Goal: Information Seeking & Learning: Learn about a topic

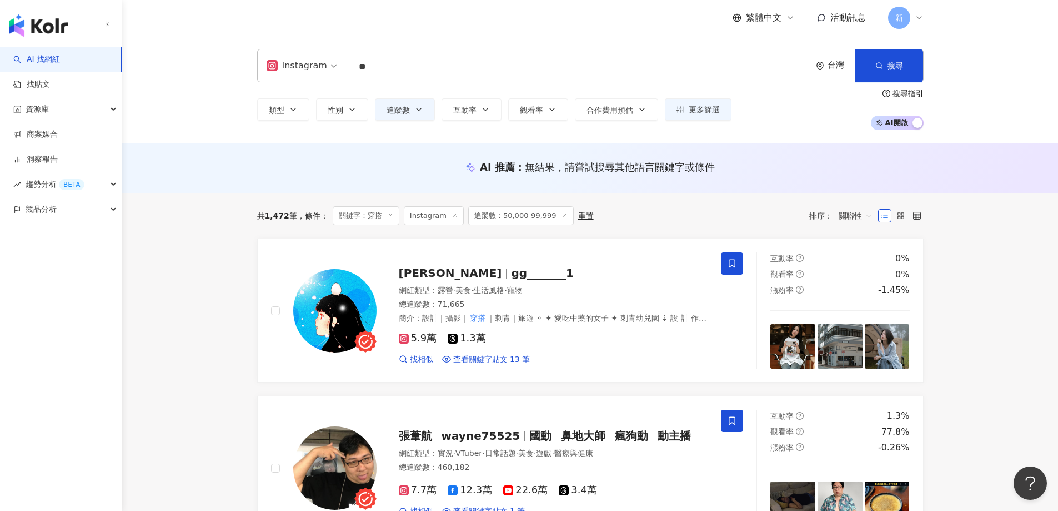
click at [363, 168] on div "AI 推薦 ： 無結果，請嘗試搜尋其他語言關鍵字或條件" at bounding box center [590, 167] width 667 height 14
click at [351, 108] on icon "button" at bounding box center [352, 109] width 9 height 9
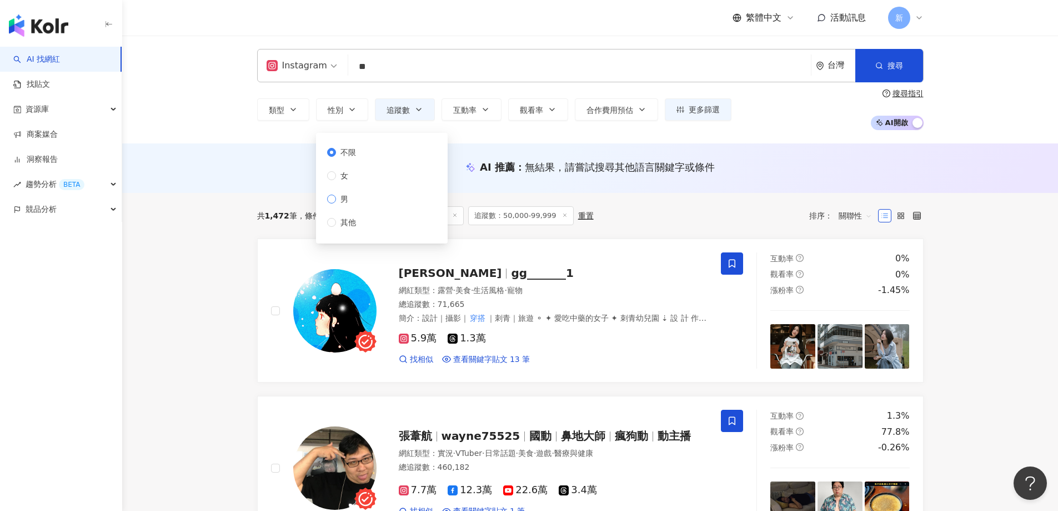
click at [347, 199] on span "男" at bounding box center [344, 199] width 17 height 12
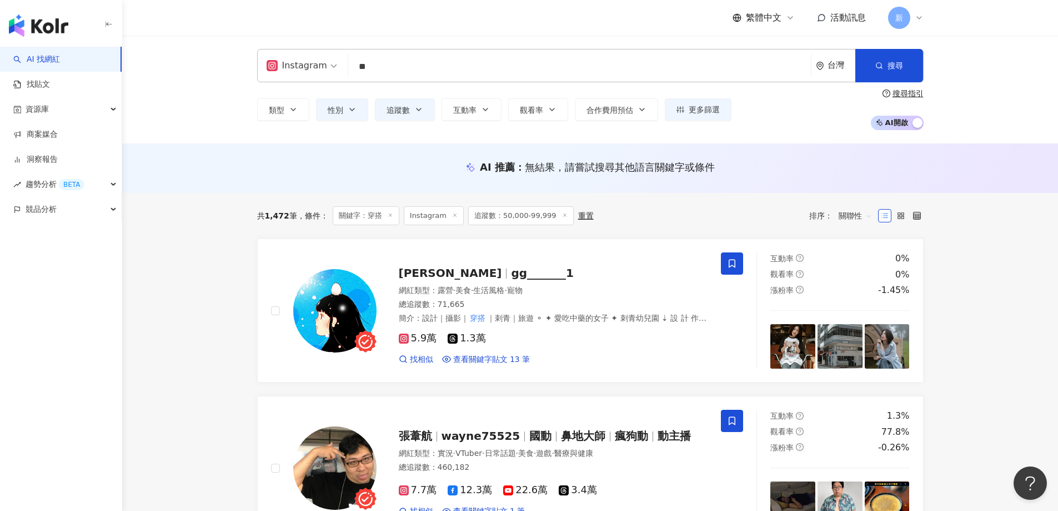
click at [299, 191] on div "AI 推薦 ： 無結果，請嘗試搜尋其他語言關鍵字或條件" at bounding box center [590, 167] width 936 height 49
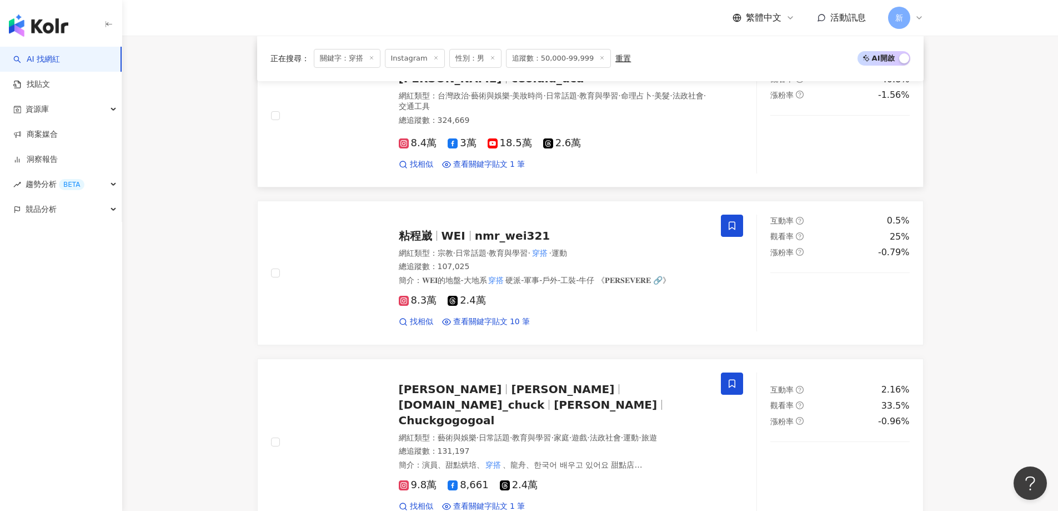
scroll to position [778, 0]
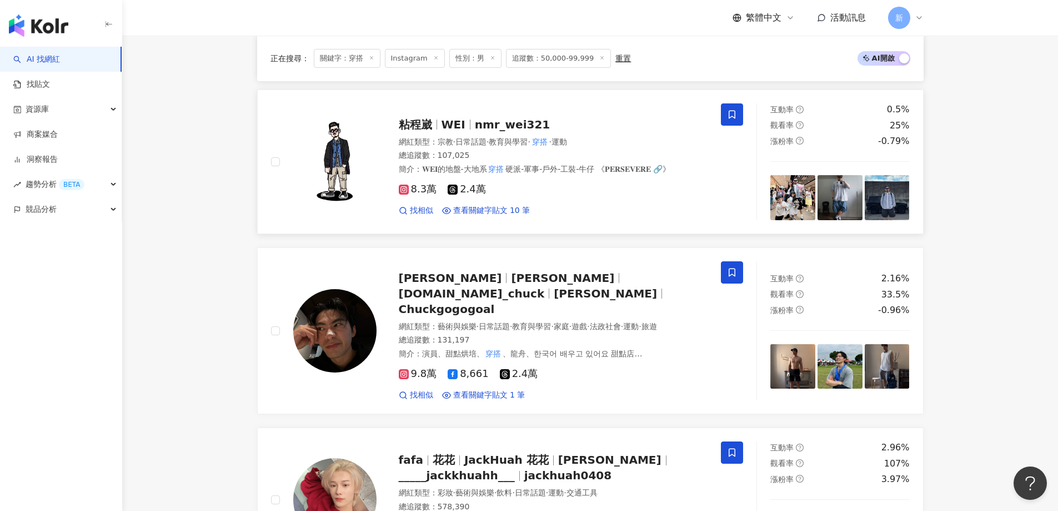
click at [591, 191] on div "8.3萬 2.4萬" at bounding box center [553, 189] width 309 height 12
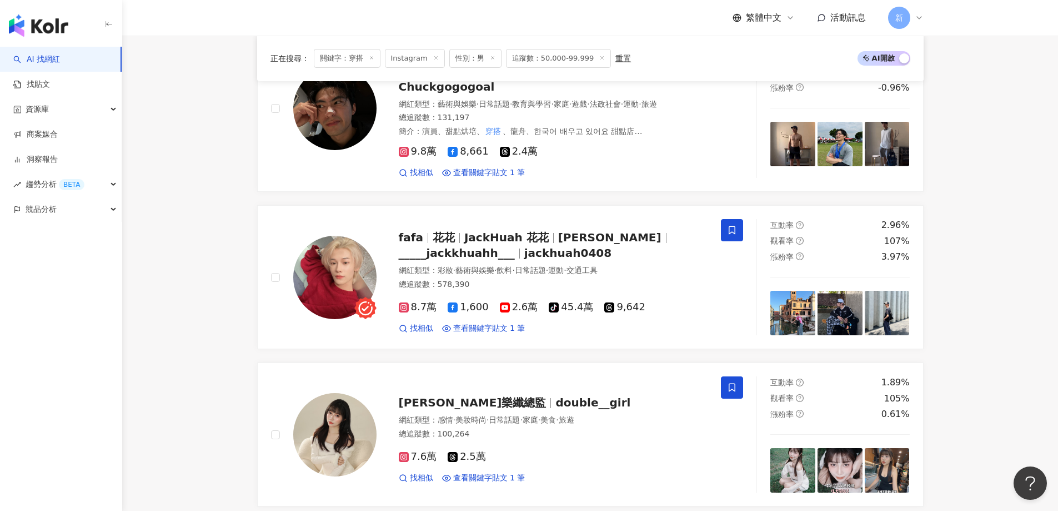
click at [490, 61] on icon at bounding box center [493, 58] width 6 height 6
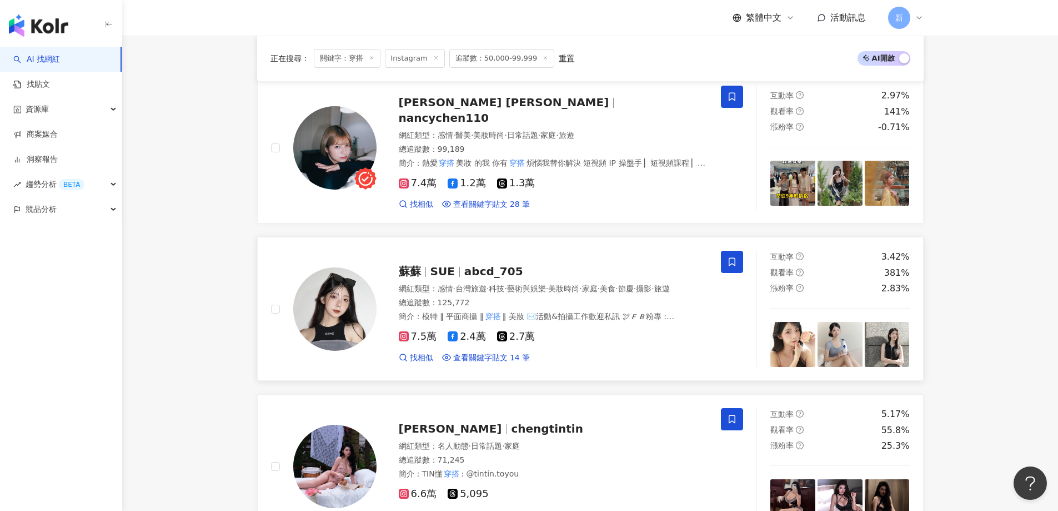
scroll to position [1278, 0]
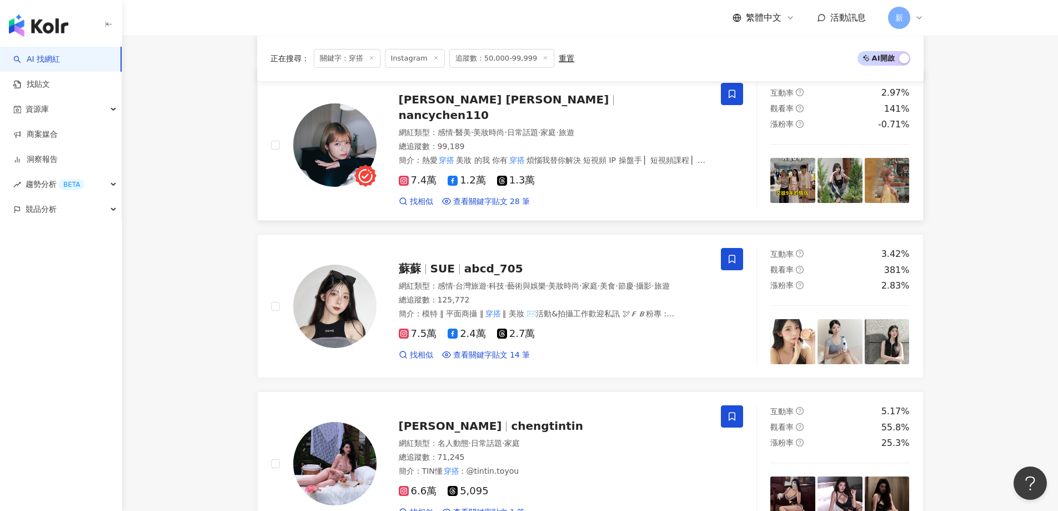
click at [612, 174] on div "7.4萬 1.2萬 1.3萬" at bounding box center [553, 180] width 309 height 12
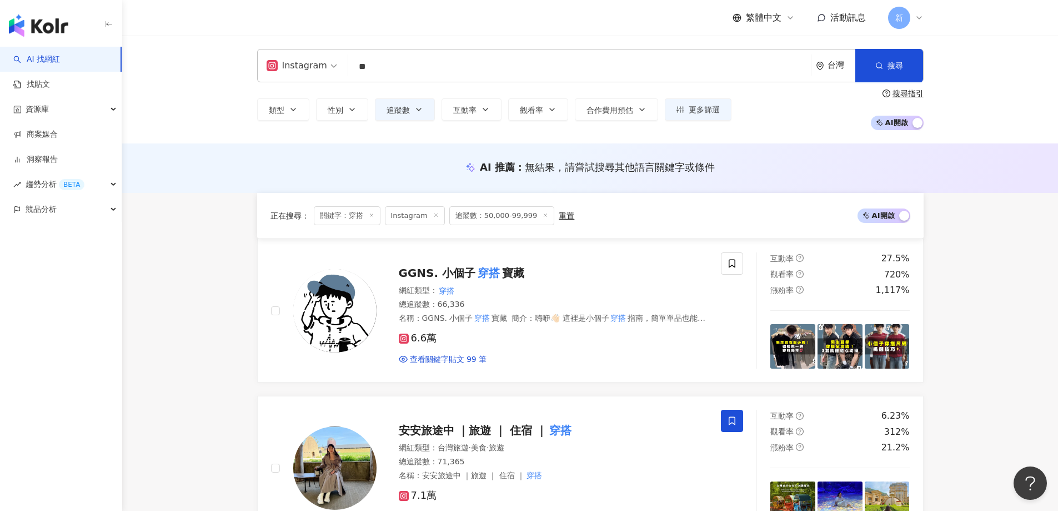
click at [413, 114] on button "追蹤數" at bounding box center [405, 109] width 60 height 22
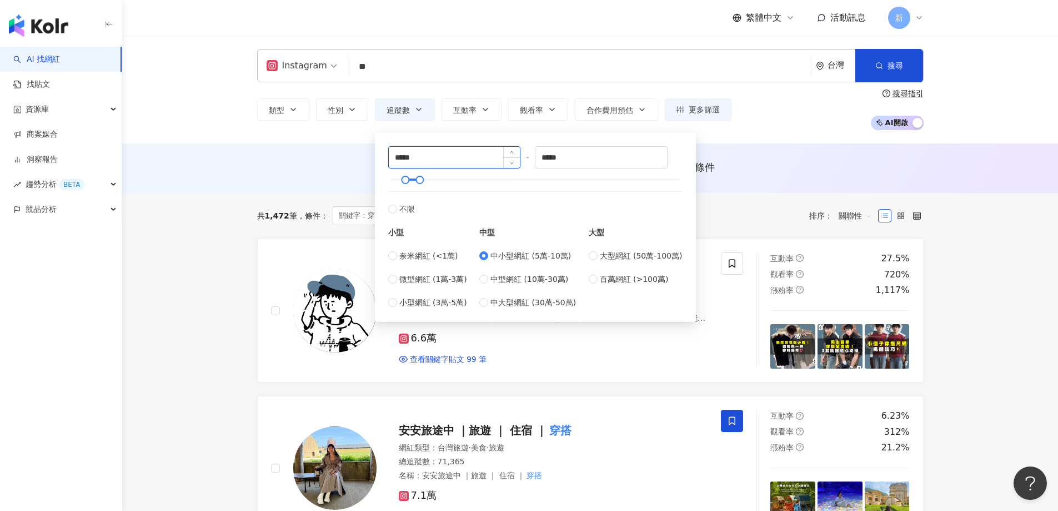
drag, startPoint x: 401, startPoint y: 159, endPoint x: 389, endPoint y: 159, distance: 11.7
click at [389, 159] on input "*****" at bounding box center [455, 157] width 132 height 21
type input "*****"
click at [271, 177] on div "AI 推薦 ： 無結果，請嘗試搜尋其他語言關鍵字或條件" at bounding box center [590, 170] width 711 height 21
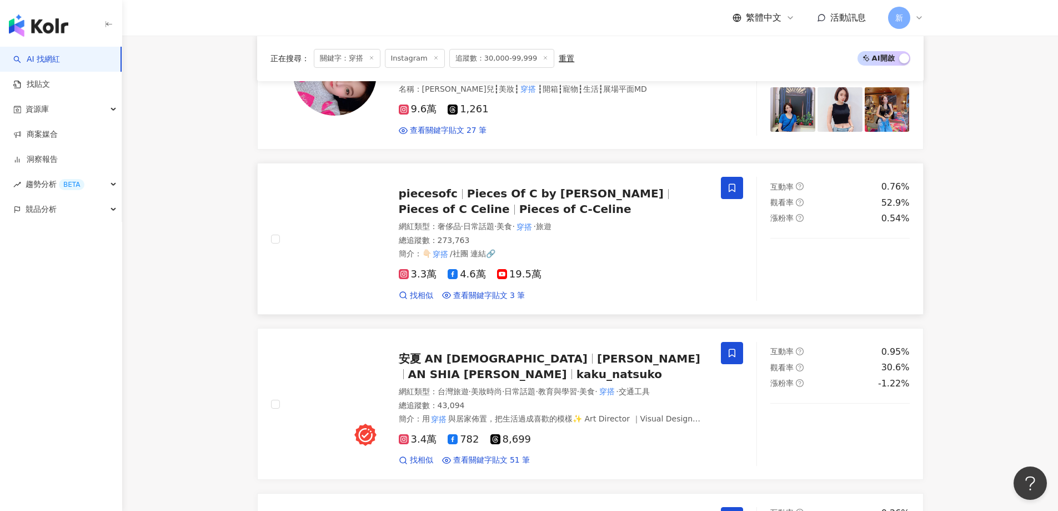
scroll to position [889, 0]
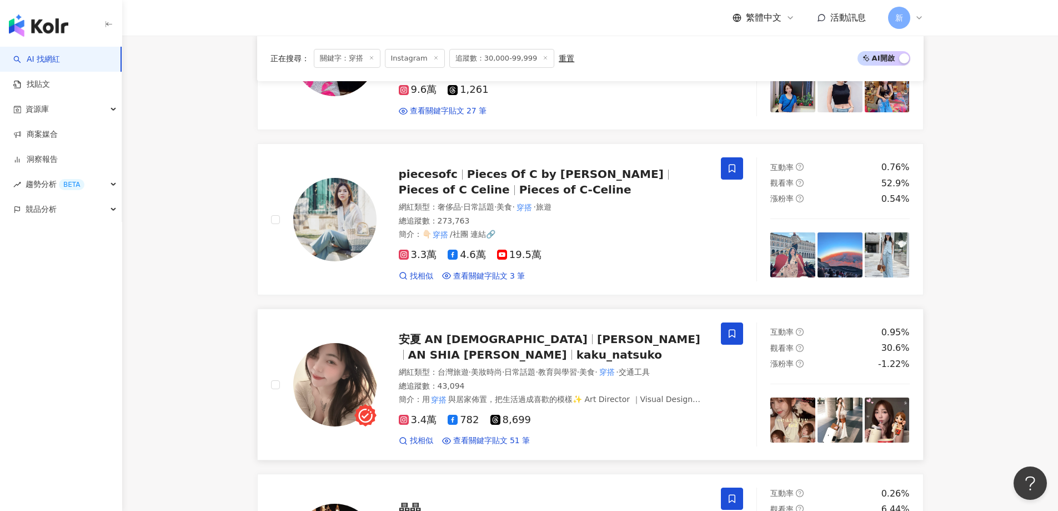
click at [565, 348] on span "AN SHIA 安" at bounding box center [487, 354] width 159 height 13
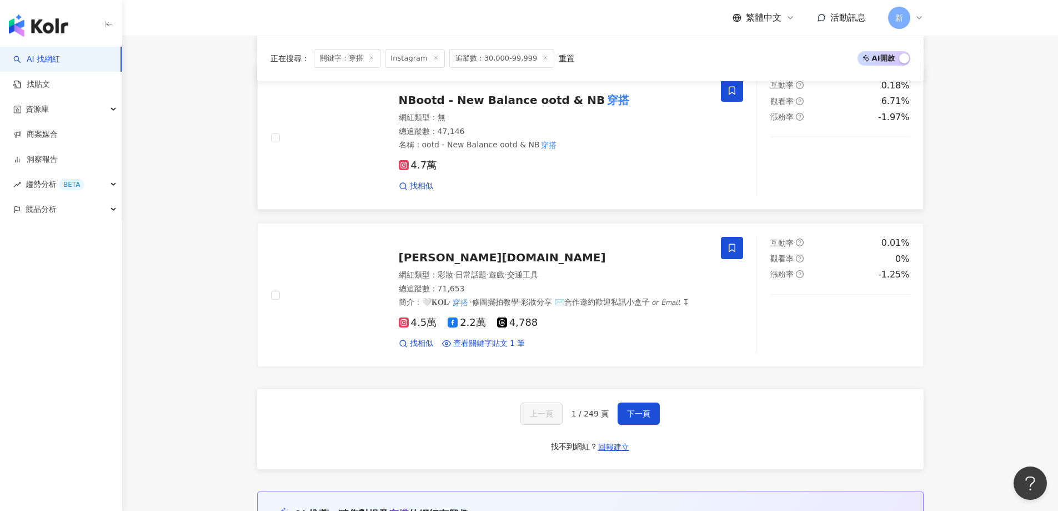
scroll to position [1778, 0]
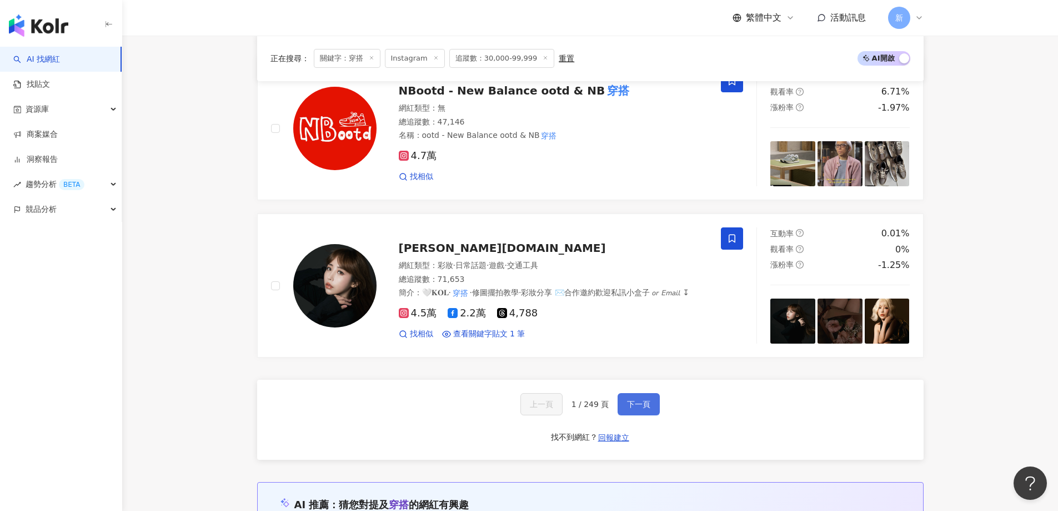
click at [644, 393] on button "下一頁" at bounding box center [639, 404] width 42 height 22
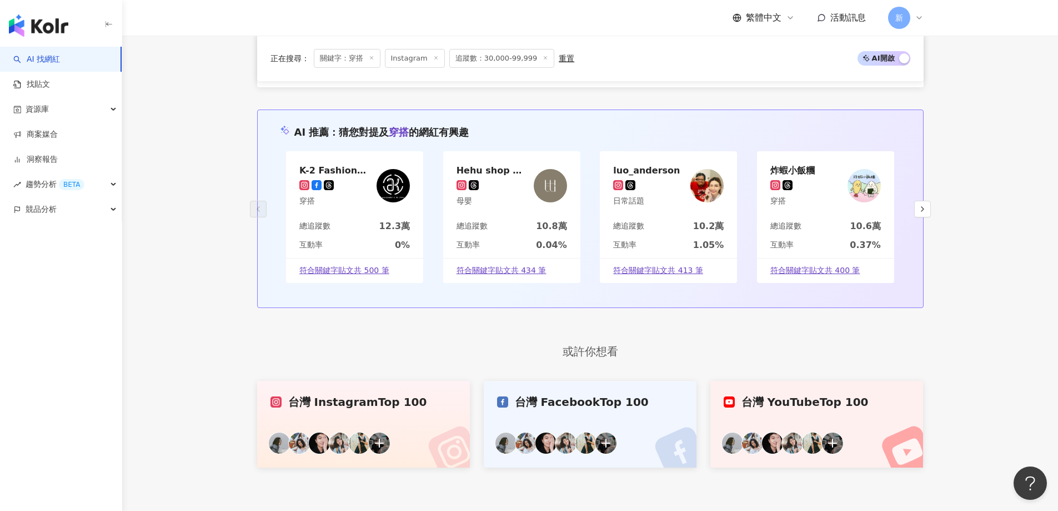
scroll to position [1990, 0]
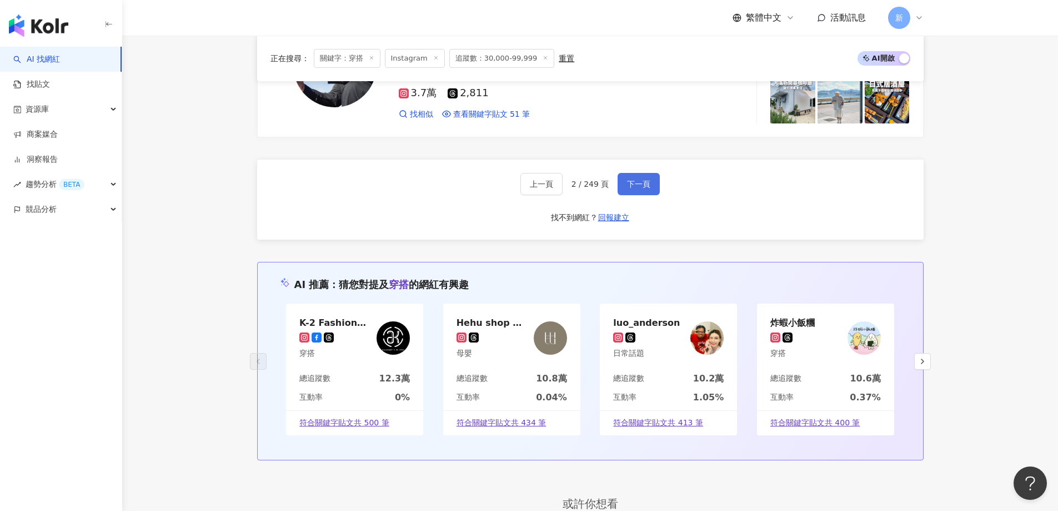
click at [636, 179] on span "下一頁" at bounding box center [638, 183] width 23 height 9
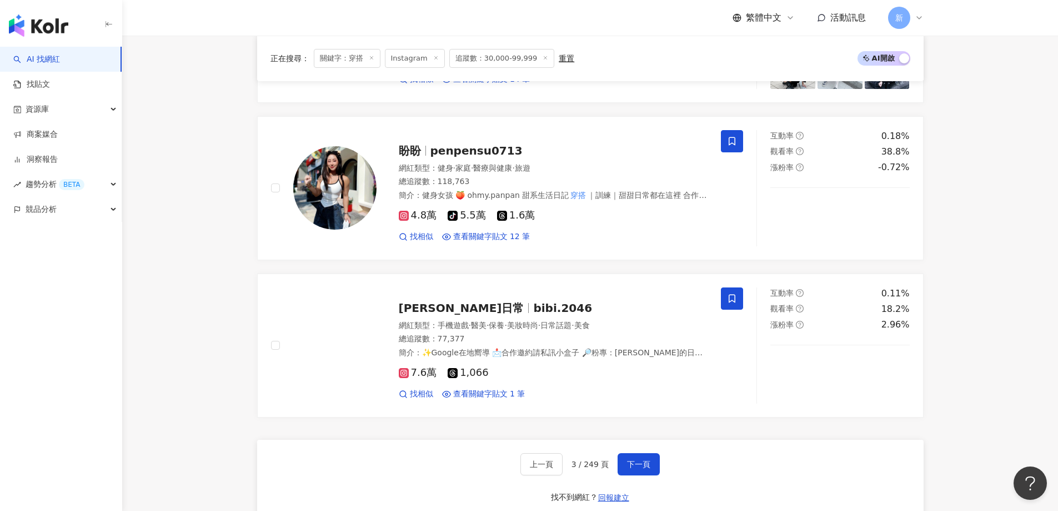
scroll to position [1765, 0]
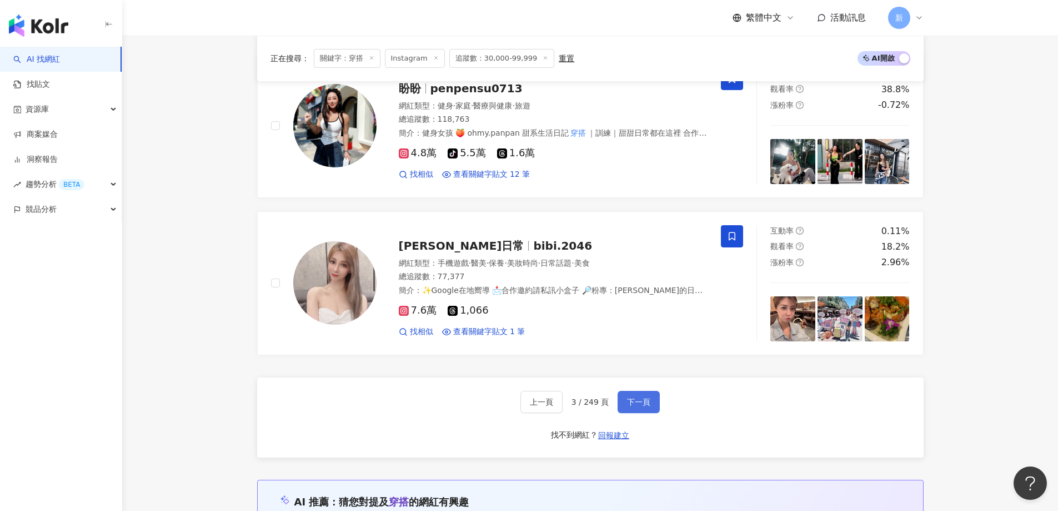
click at [640, 397] on span "下一頁" at bounding box center [638, 401] width 23 height 9
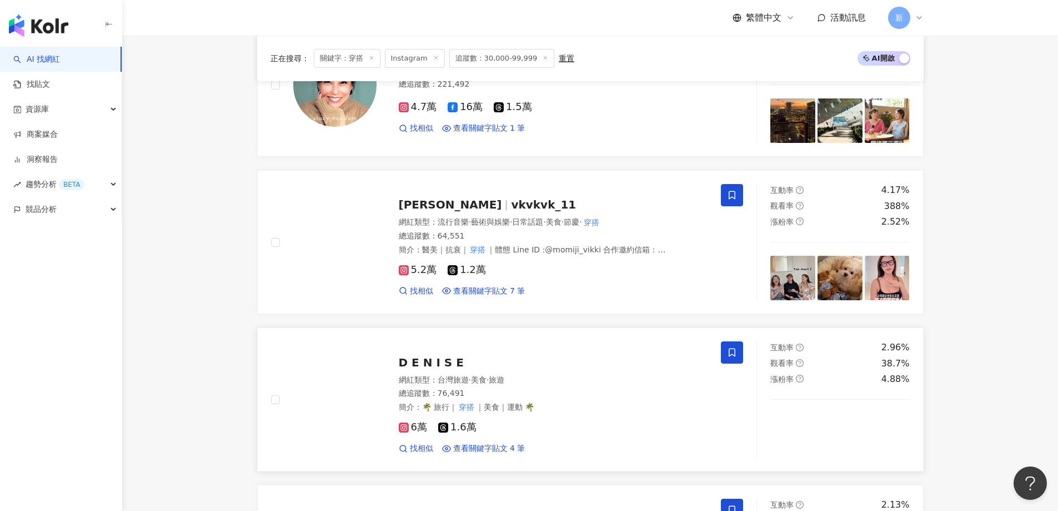
scroll to position [990, 0]
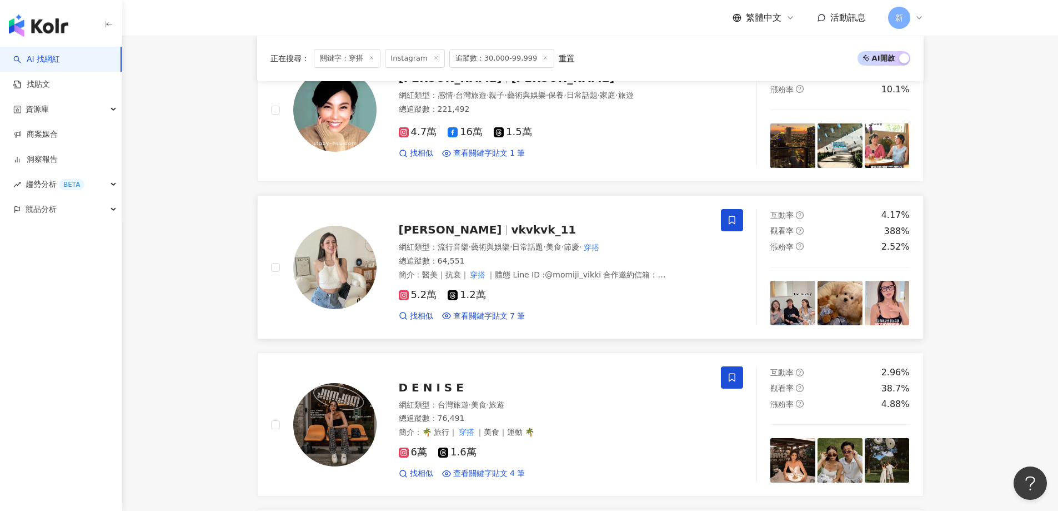
click at [409, 232] on span "李薇奇" at bounding box center [450, 229] width 103 height 13
click at [504, 229] on div "李薇奇 vkvkvk_11" at bounding box center [553, 230] width 309 height 16
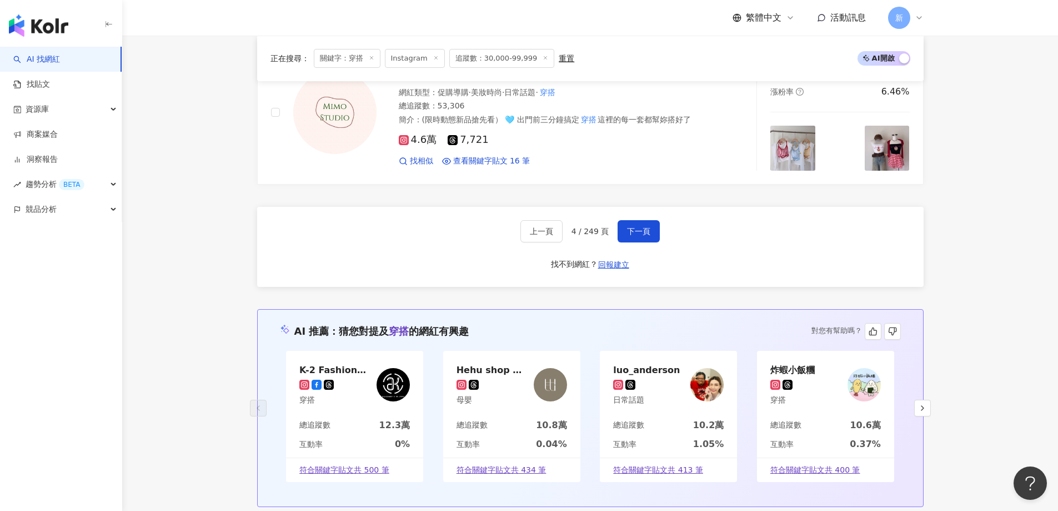
scroll to position [1935, 0]
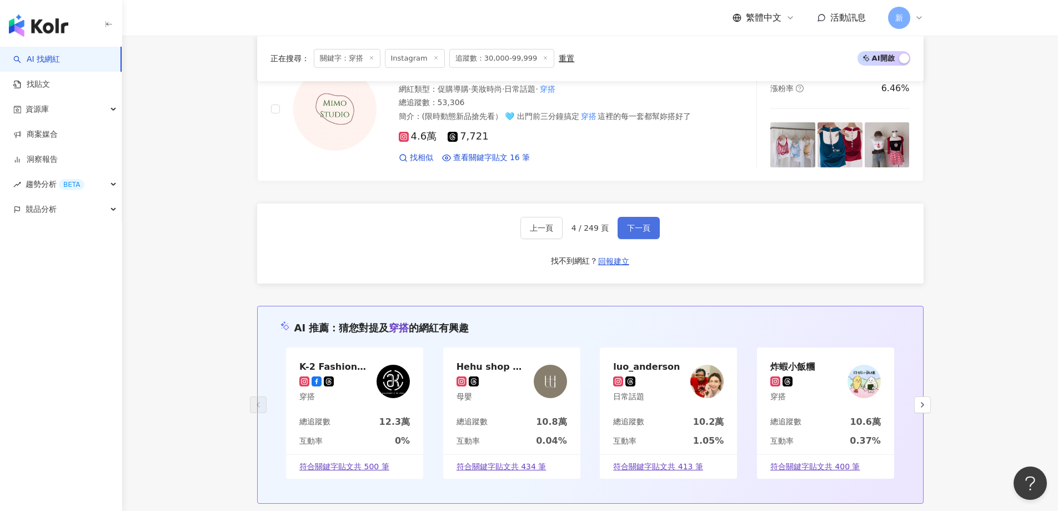
click at [641, 230] on span "下一頁" at bounding box center [638, 227] width 23 height 9
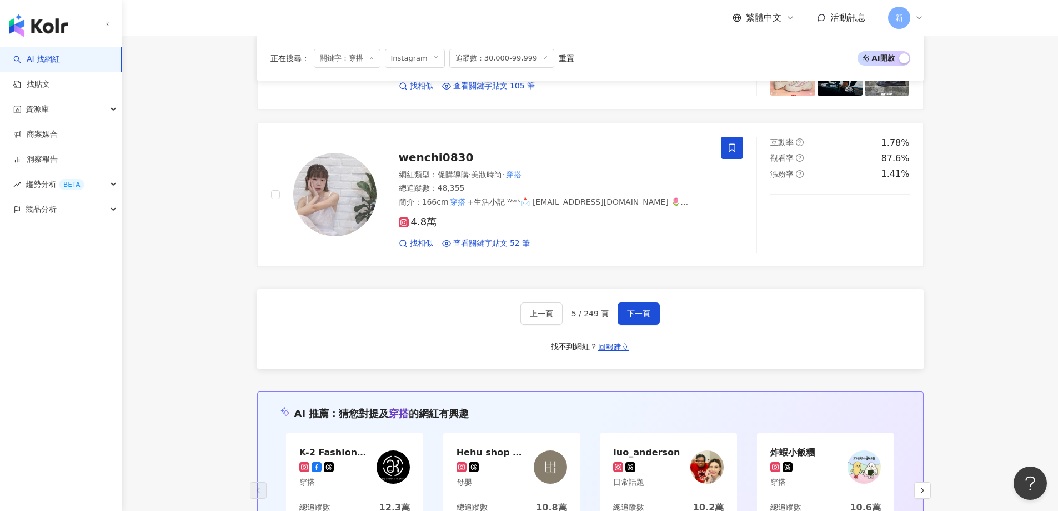
scroll to position [1833, 0]
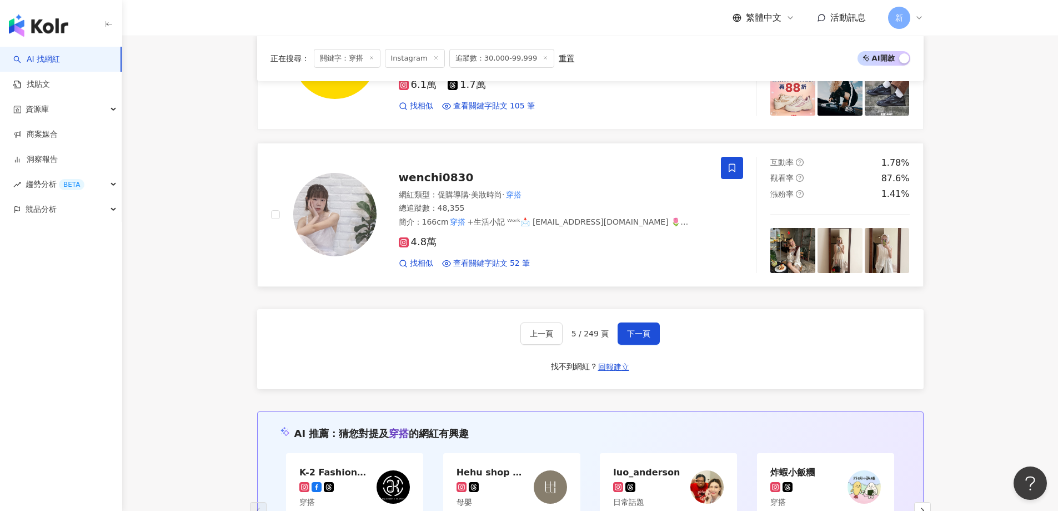
click at [596, 237] on div "4.8萬" at bounding box center [553, 242] width 309 height 12
click at [635, 322] on button "下一頁" at bounding box center [639, 333] width 42 height 22
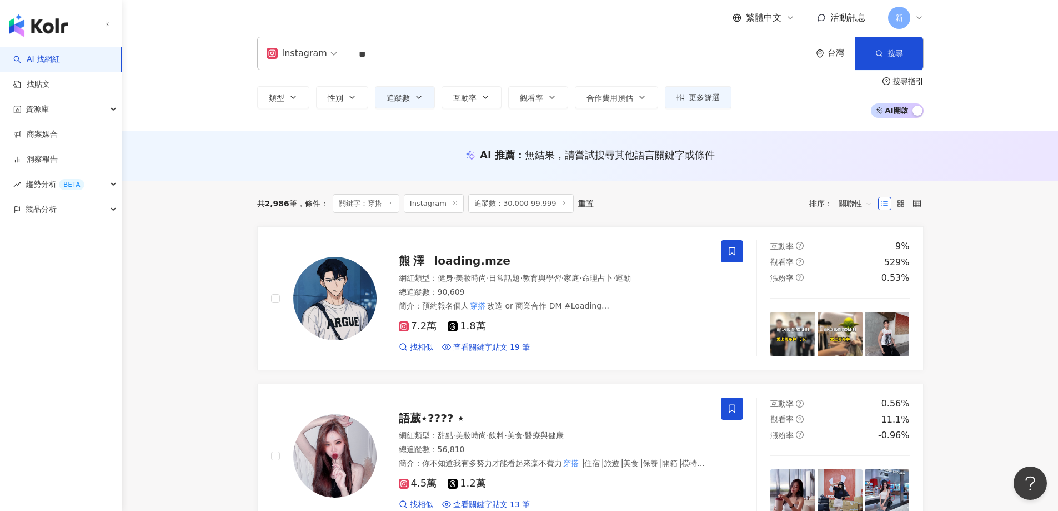
scroll to position [0, 0]
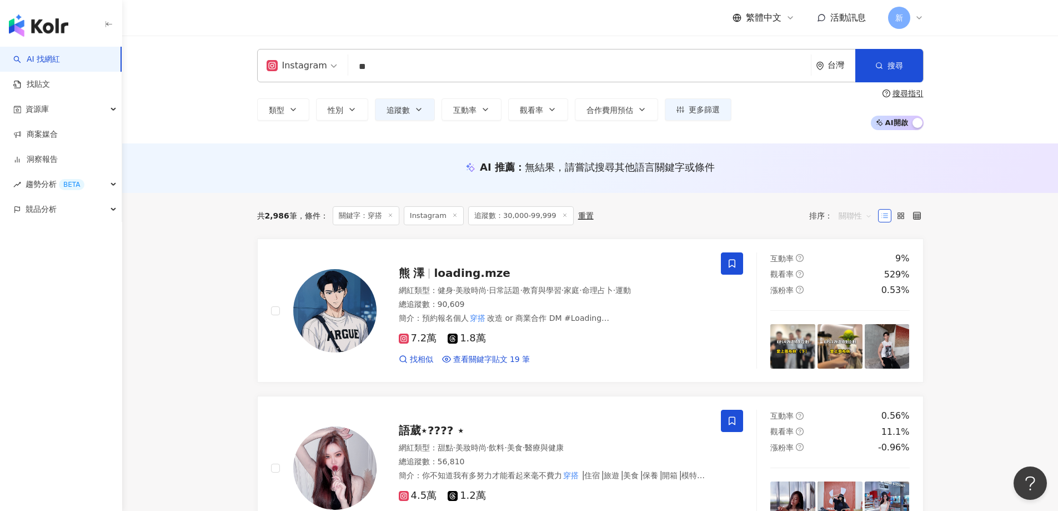
click at [851, 215] on span "關聯性" at bounding box center [855, 216] width 33 height 18
click at [862, 297] on div "互動率" at bounding box center [856, 295] width 28 height 12
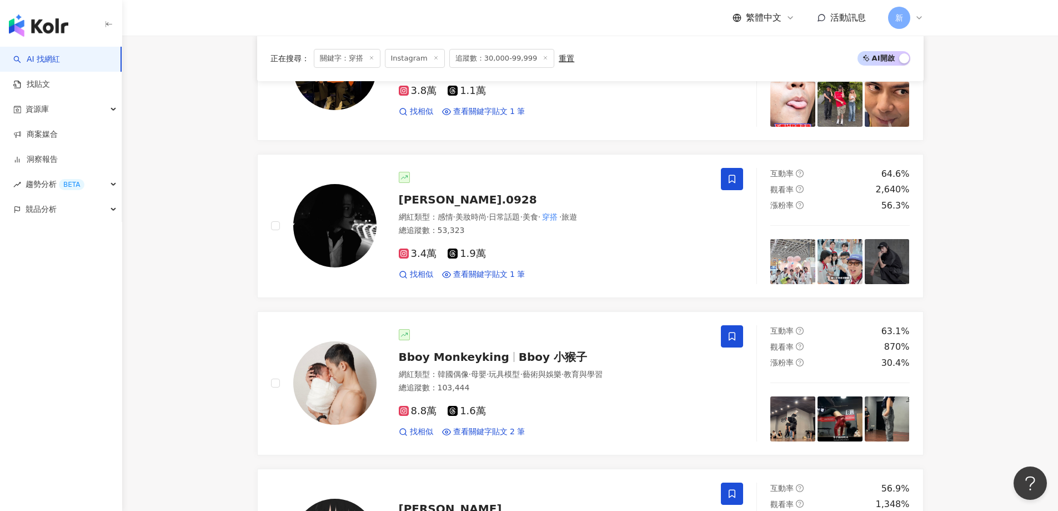
scroll to position [1778, 0]
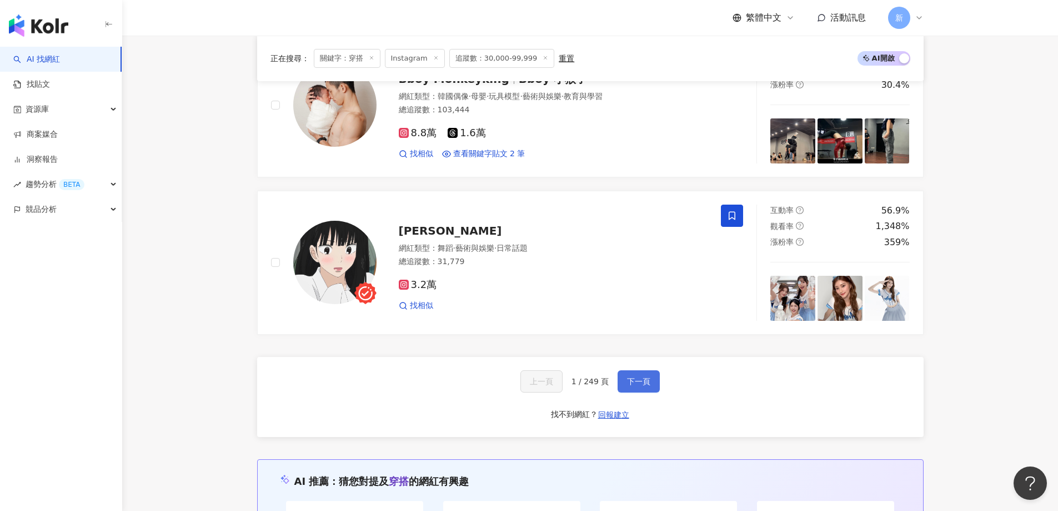
click at [651, 386] on button "下一頁" at bounding box center [639, 381] width 42 height 22
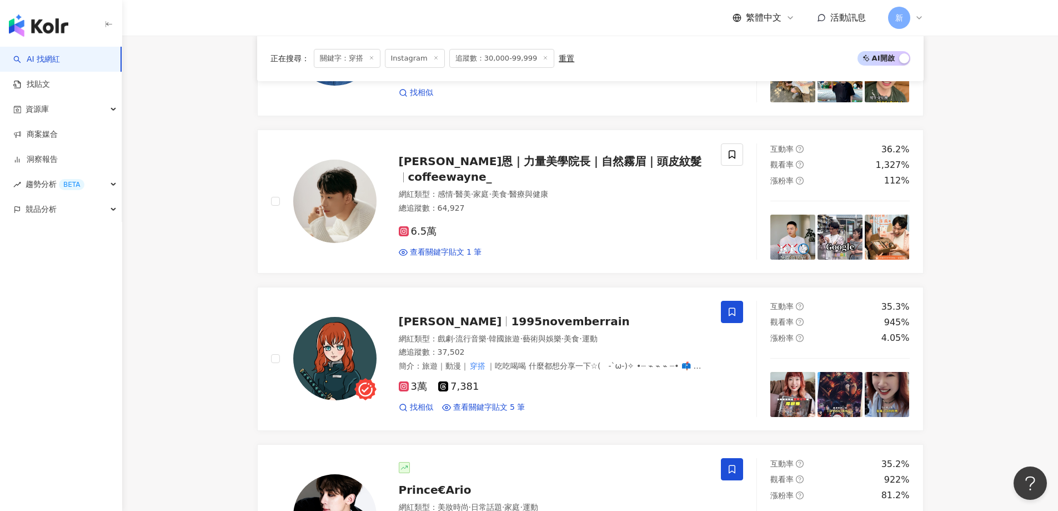
scroll to position [945, 0]
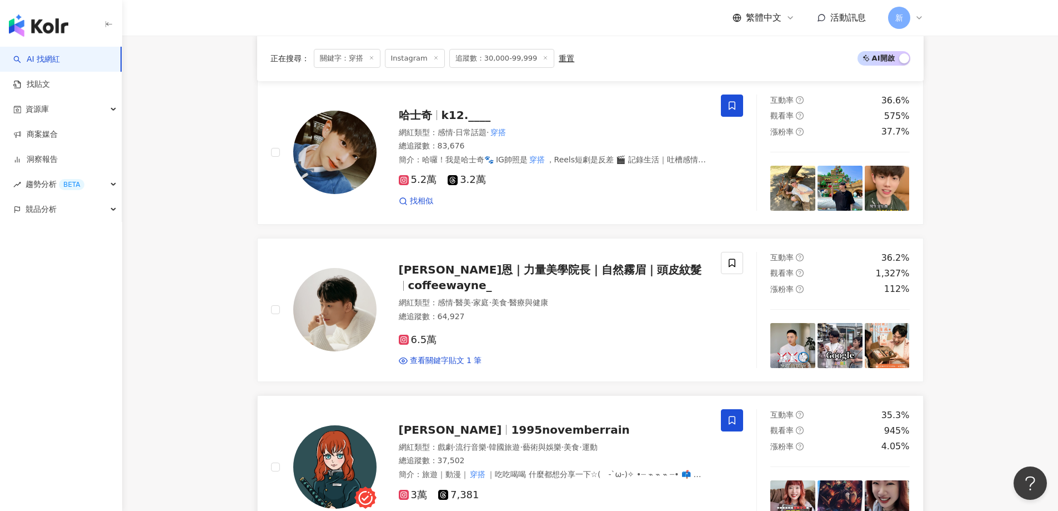
click at [530, 428] on span "1995novemberrain" at bounding box center [570, 429] width 118 height 13
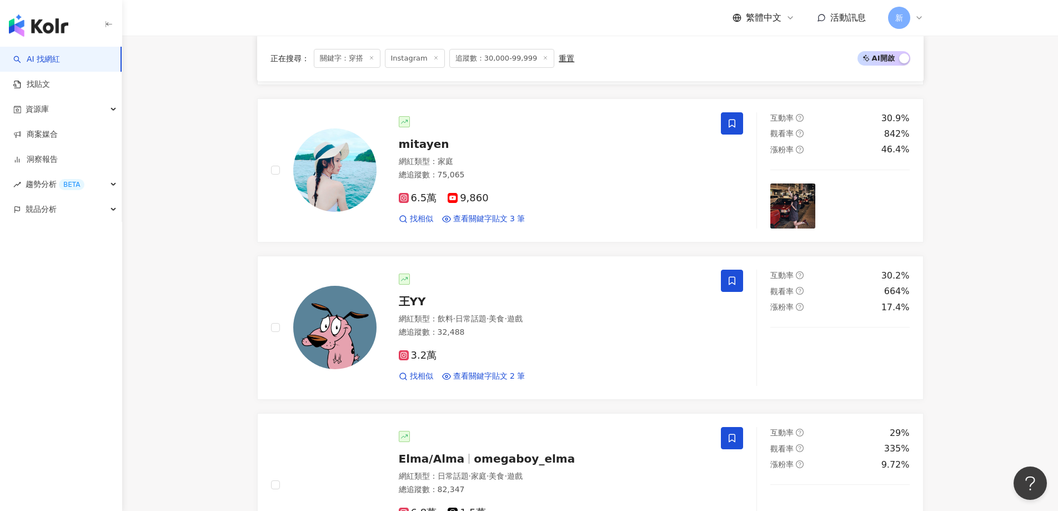
scroll to position [1389, 0]
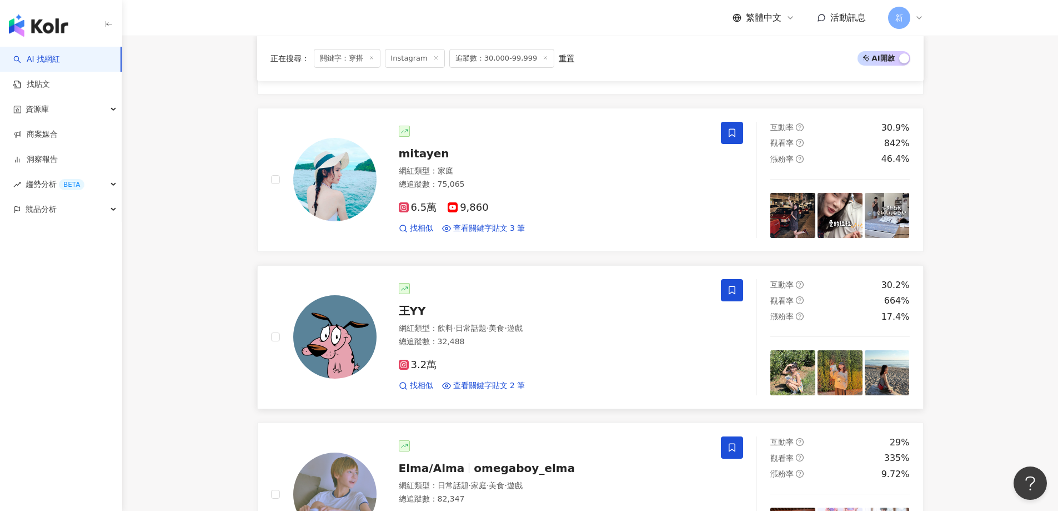
click at [589, 332] on div "網紅類型 ： 飲料 · 日常話題 · 美食 · 遊戲" at bounding box center [553, 328] width 309 height 11
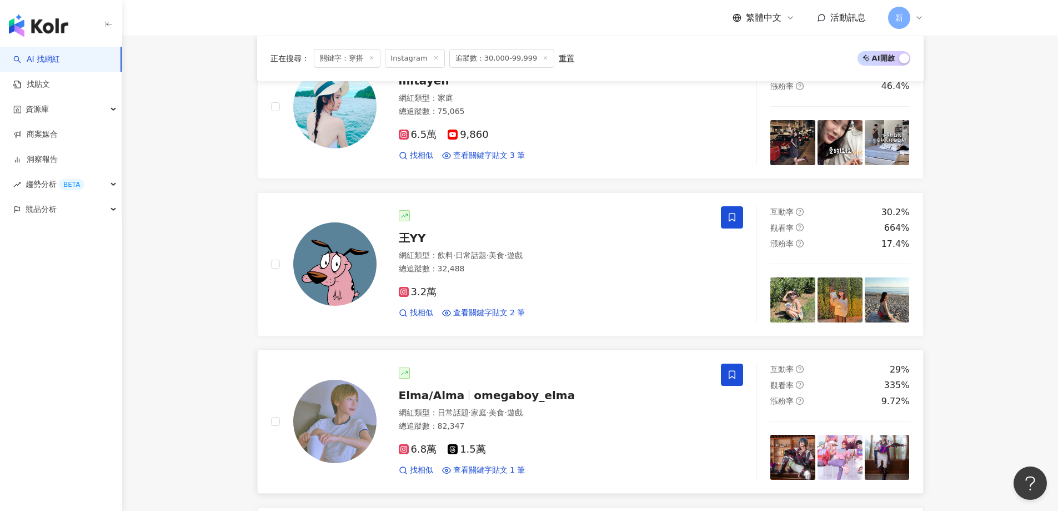
scroll to position [1667, 0]
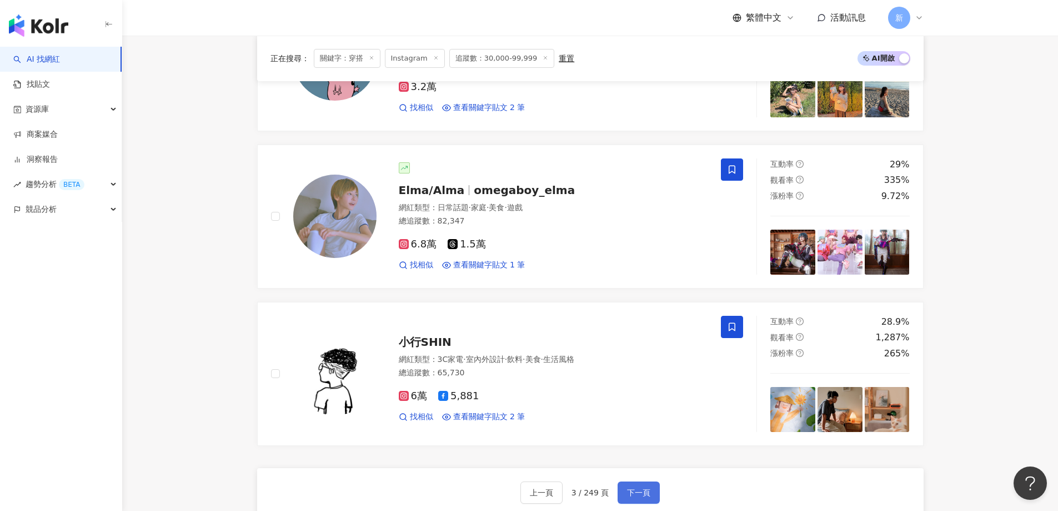
click at [637, 488] on span "下一頁" at bounding box center [638, 492] width 23 height 9
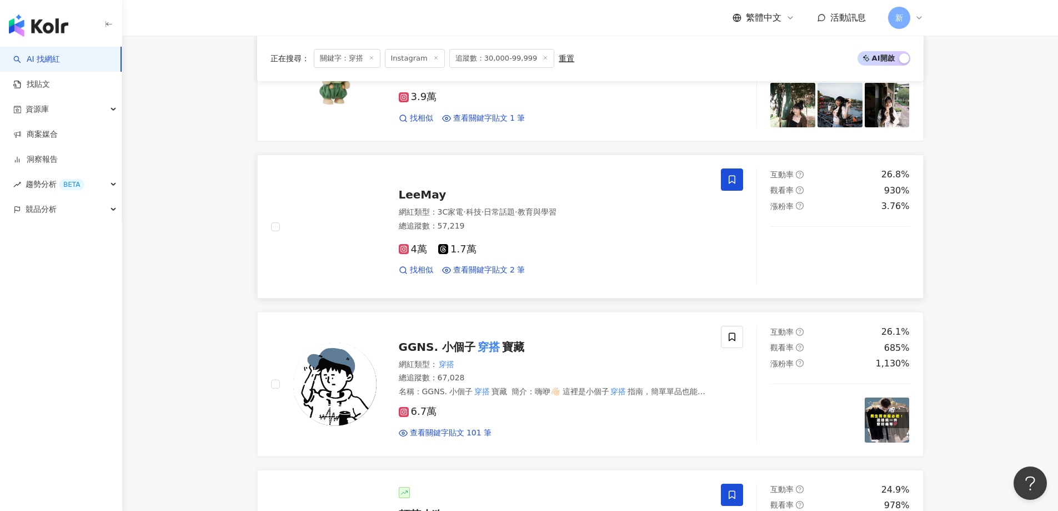
scroll to position [389, 0]
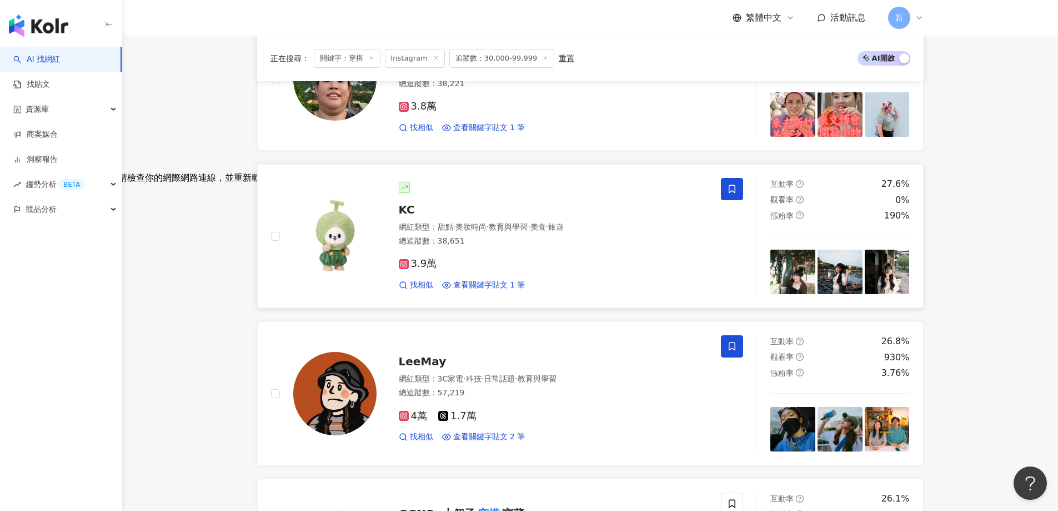
click at [586, 252] on div "3.9萬 找相似 查看關鍵字貼文 1 筆" at bounding box center [553, 269] width 309 height 41
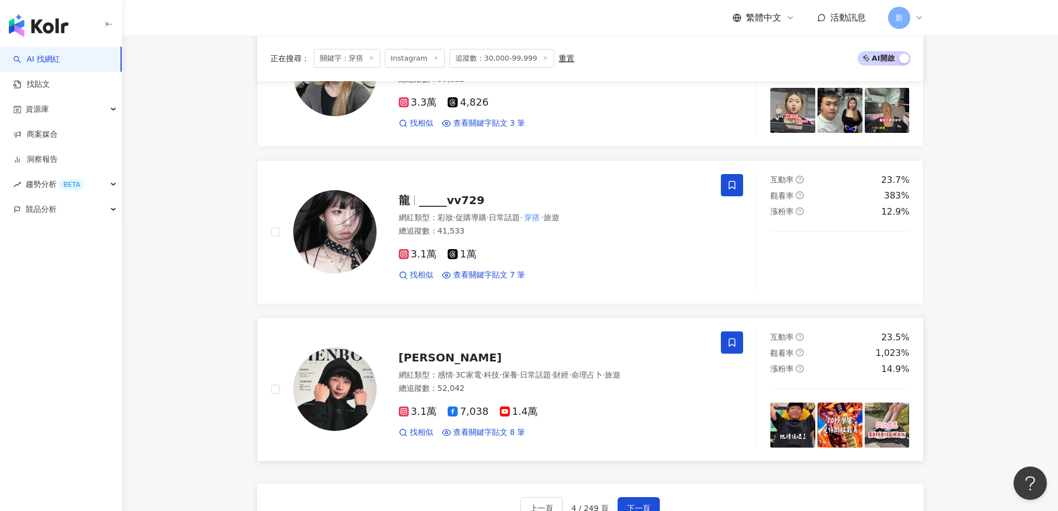
scroll to position [1833, 0]
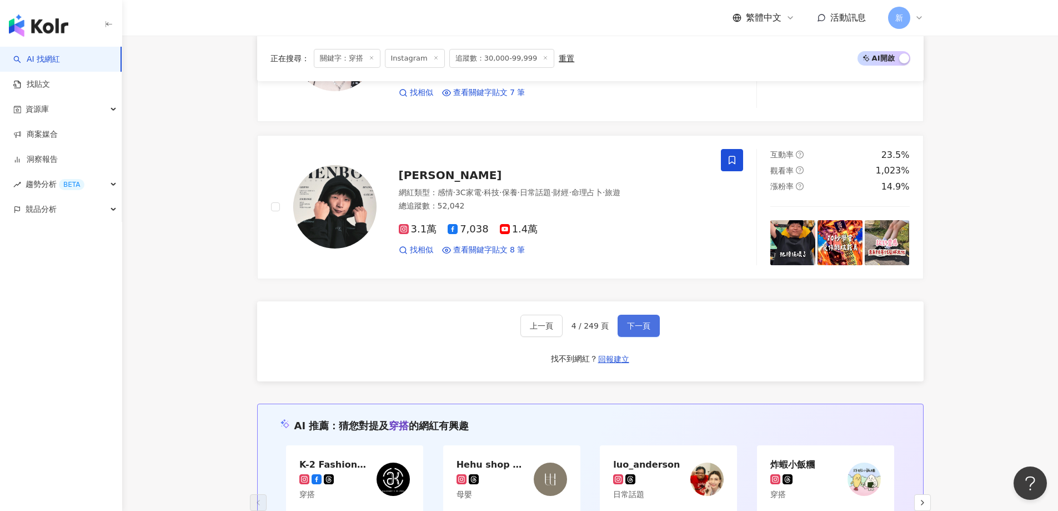
click at [645, 322] on span "下一頁" at bounding box center [638, 325] width 23 height 9
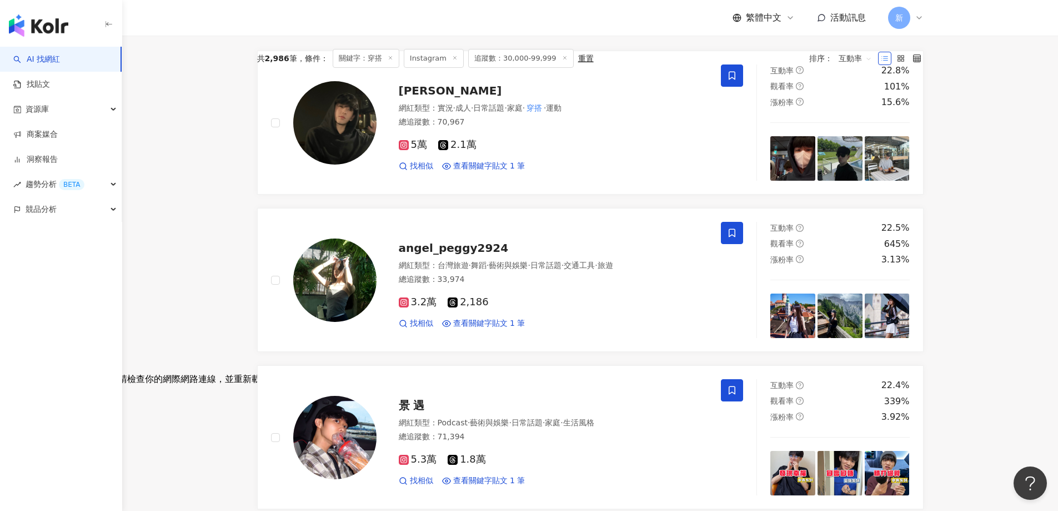
scroll to position [58, 0]
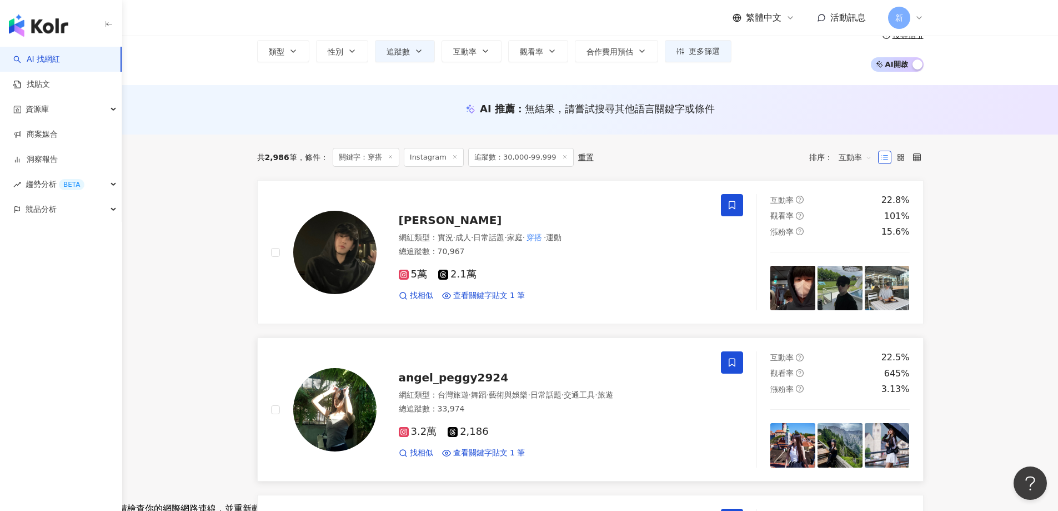
click at [569, 371] on div "angel_peggy2924" at bounding box center [553, 377] width 309 height 16
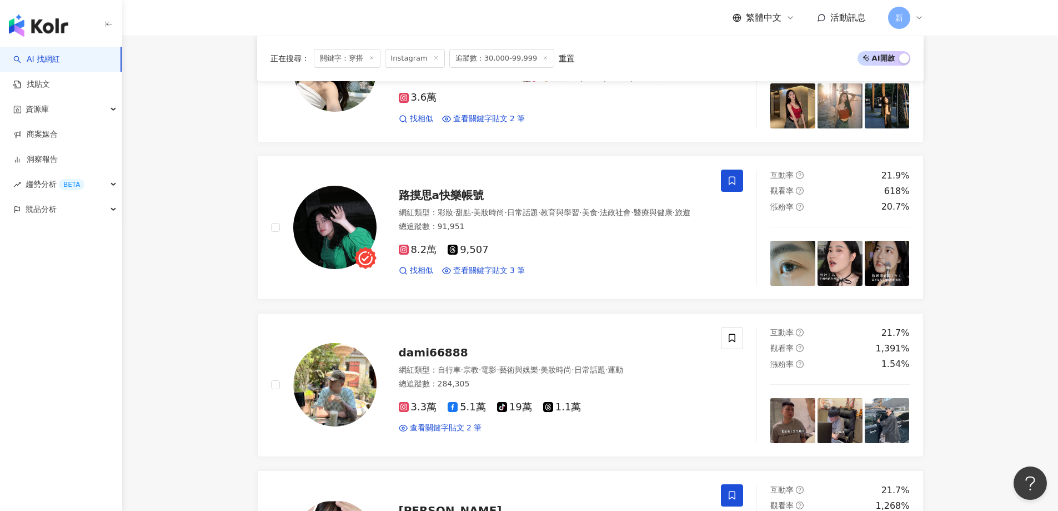
scroll to position [1781, 0]
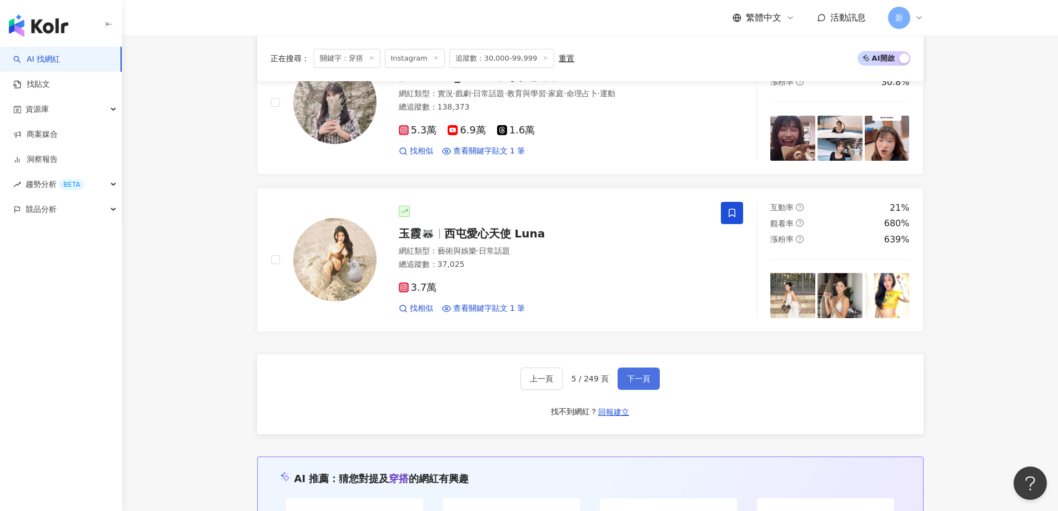
click at [639, 389] on button "下一頁" at bounding box center [639, 378] width 42 height 22
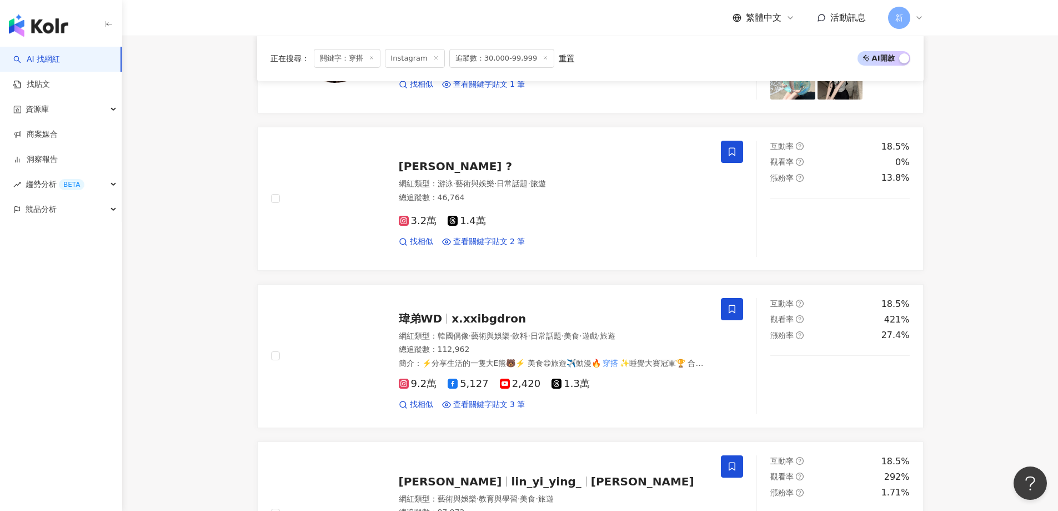
scroll to position [1500, 0]
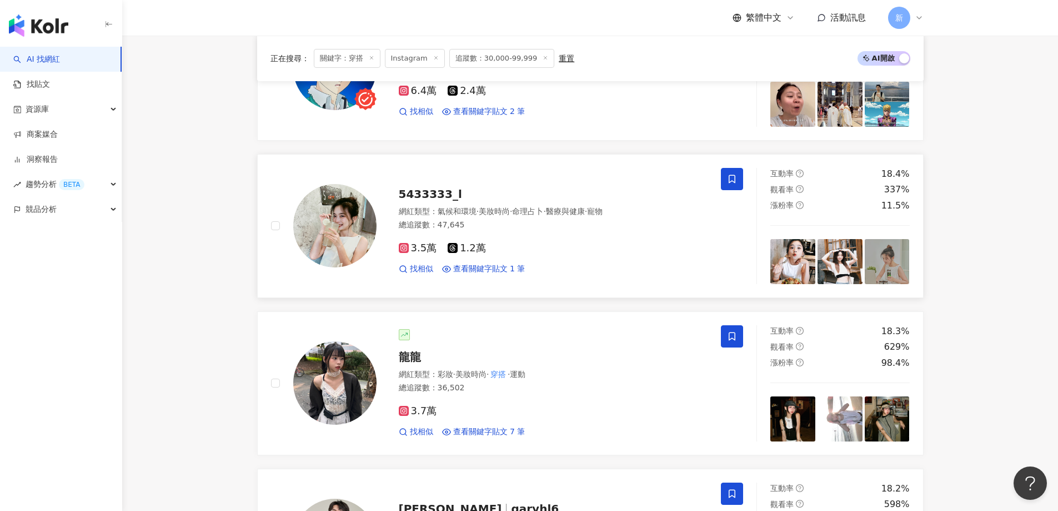
click at [729, 243] on div at bounding box center [732, 226] width 22 height 116
click at [723, 244] on div at bounding box center [732, 226] width 22 height 116
click at [598, 265] on div "找相似 查看關鍵字貼文 1 筆" at bounding box center [553, 268] width 309 height 11
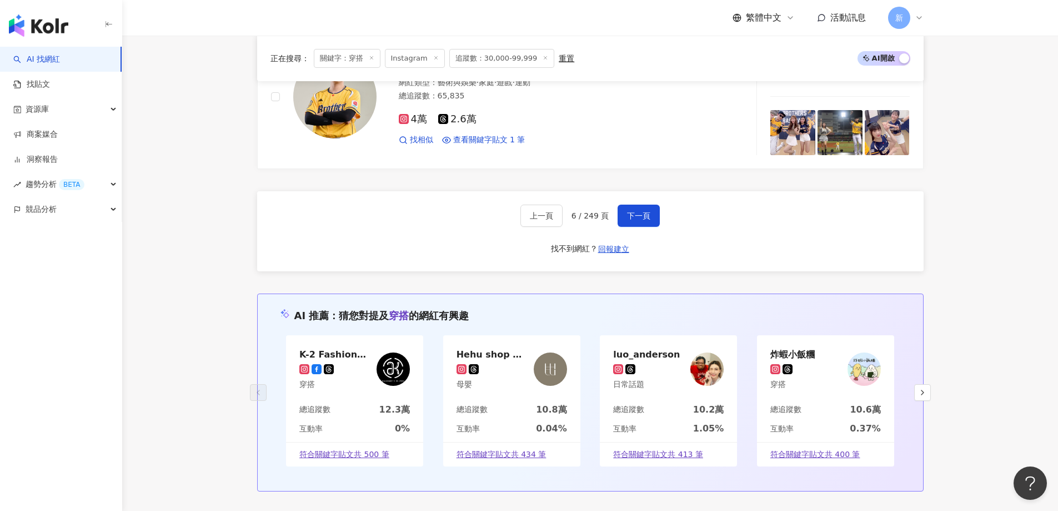
scroll to position [1945, 0]
click at [643, 213] on span "下一頁" at bounding box center [638, 214] width 23 height 9
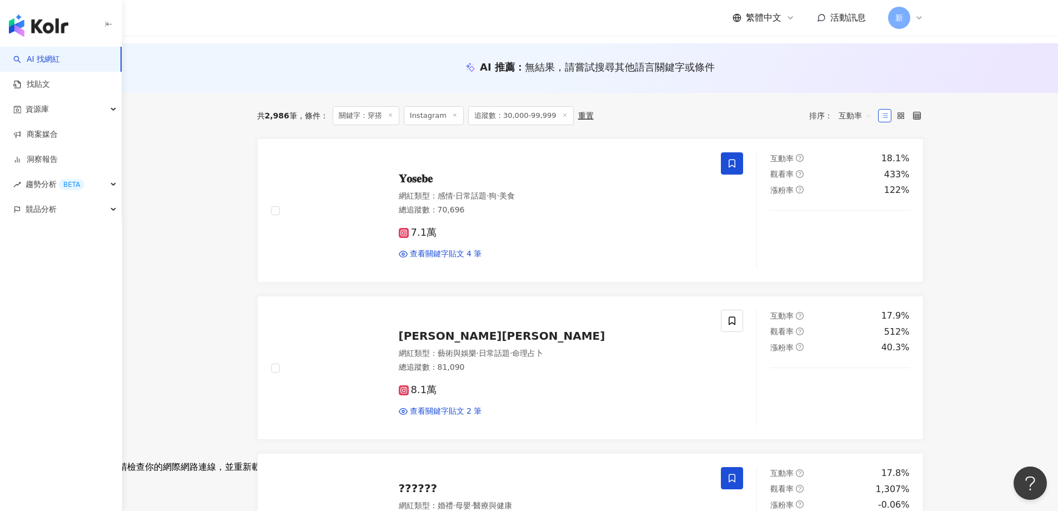
scroll to position [56, 0]
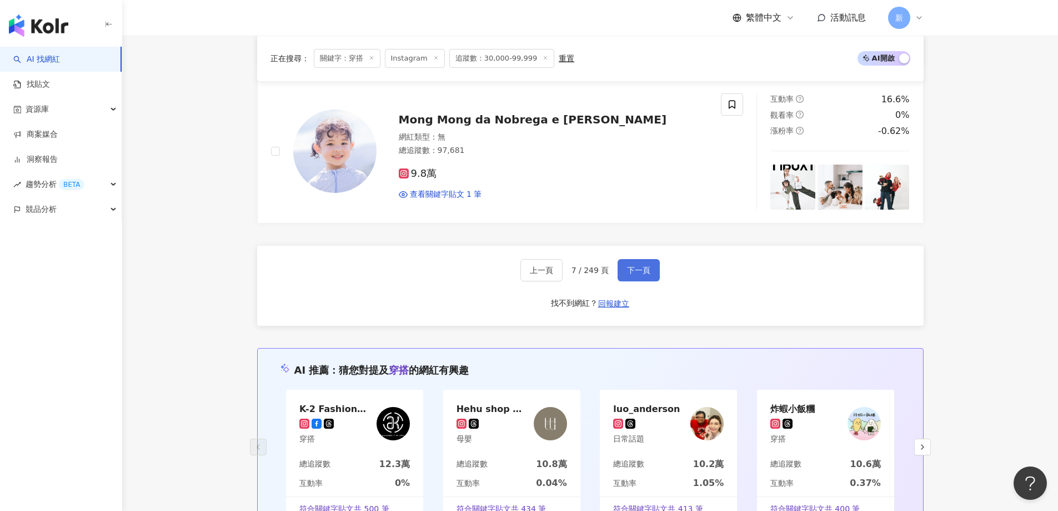
click at [627, 269] on span "下一頁" at bounding box center [638, 270] width 23 height 9
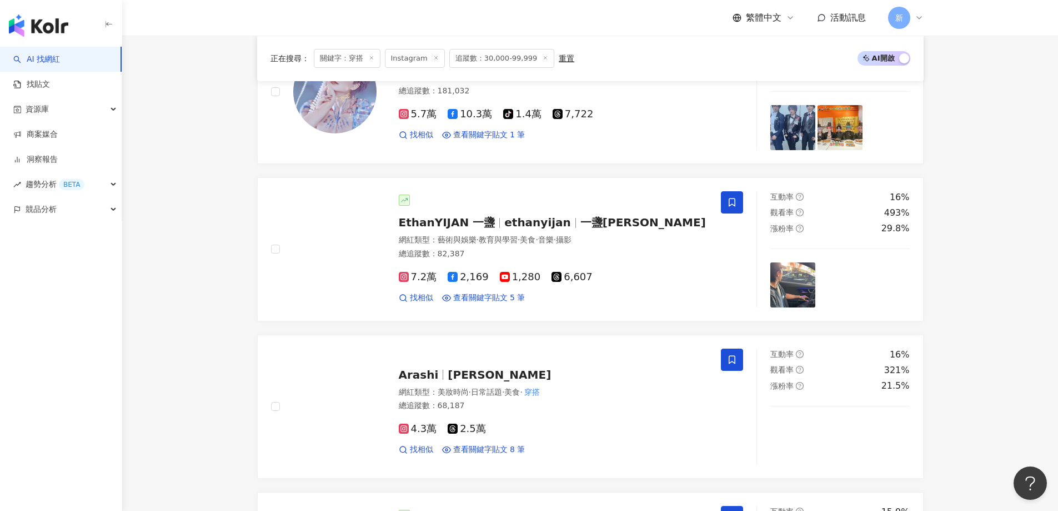
scroll to position [1000, 0]
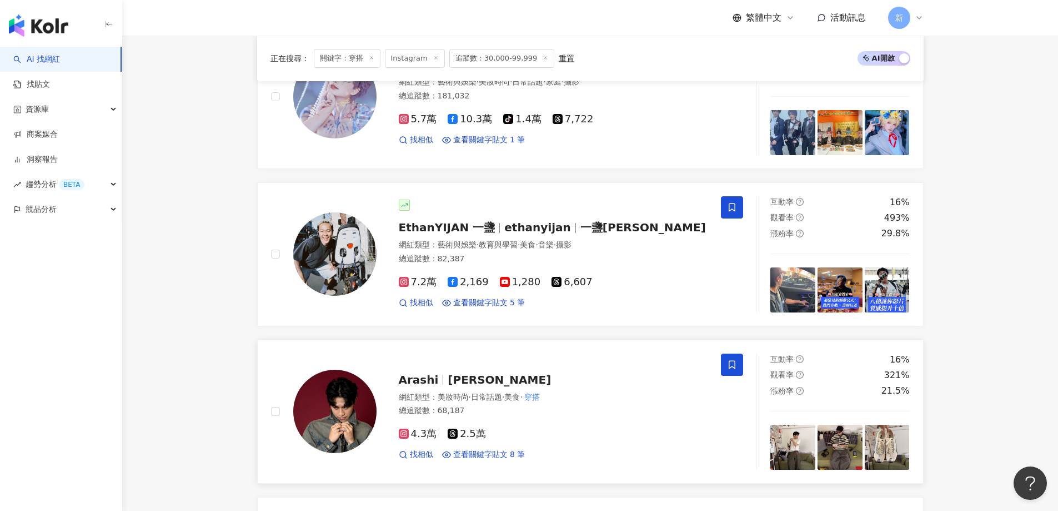
click at [574, 449] on div "找相似 查看關鍵字貼文 8 筆" at bounding box center [553, 454] width 309 height 11
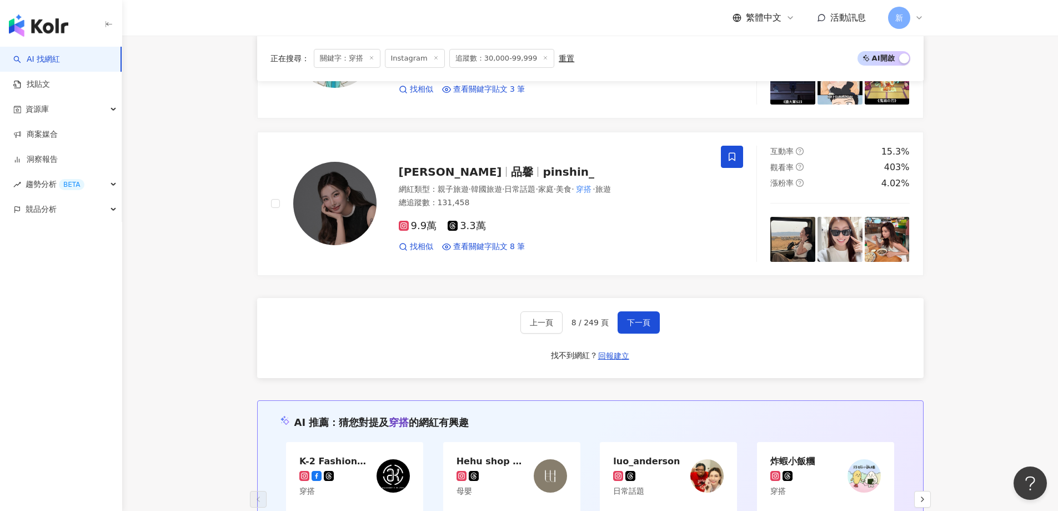
scroll to position [1667, 0]
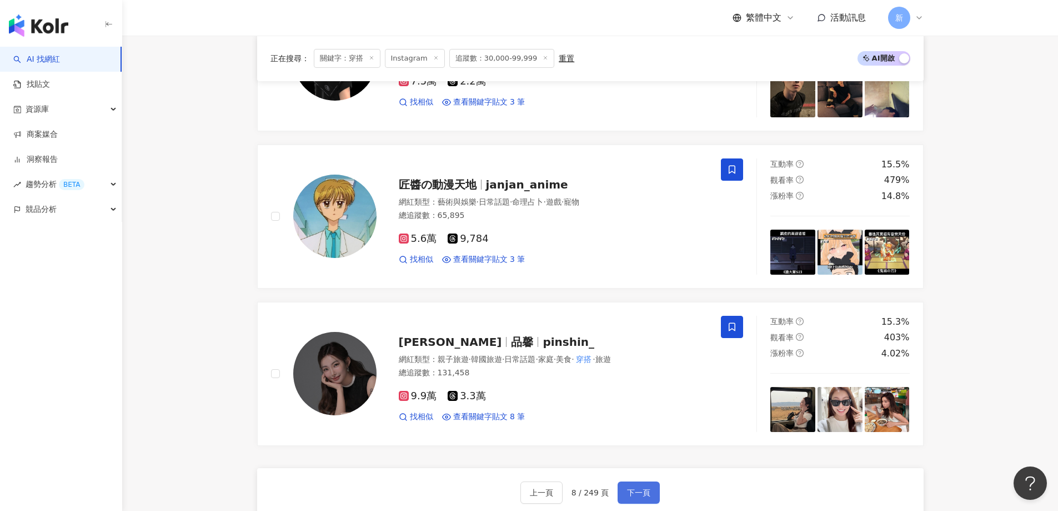
click at [651, 493] on button "下一頁" at bounding box center [639, 492] width 42 height 22
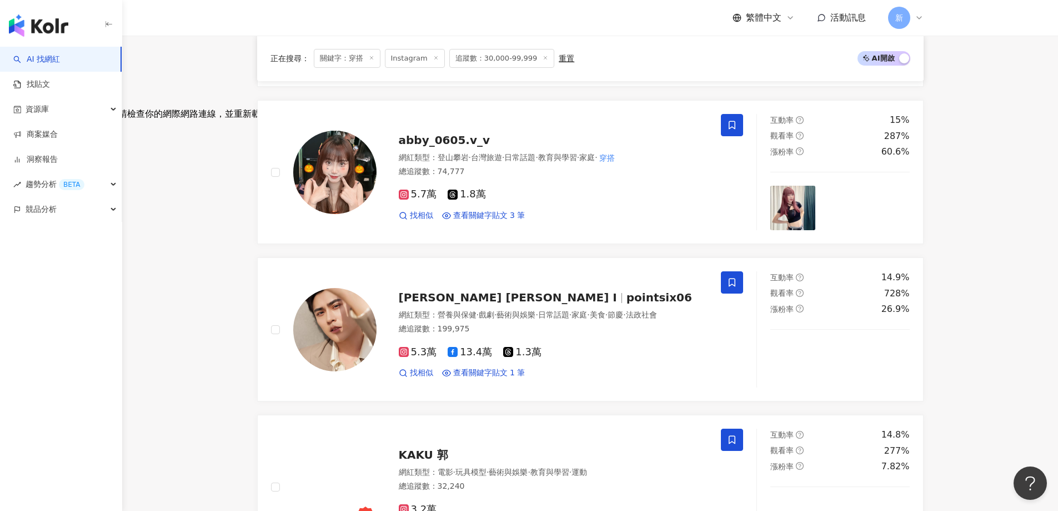
scroll to position [1670, 0]
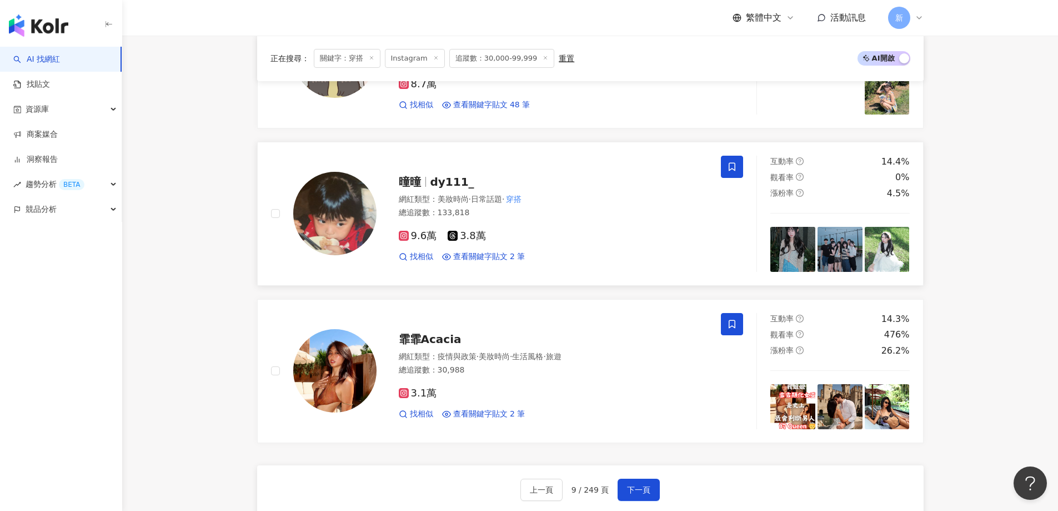
click at [582, 224] on div "9.6萬 3.8萬 找相似 查看關鍵字貼文 2 筆" at bounding box center [553, 241] width 309 height 41
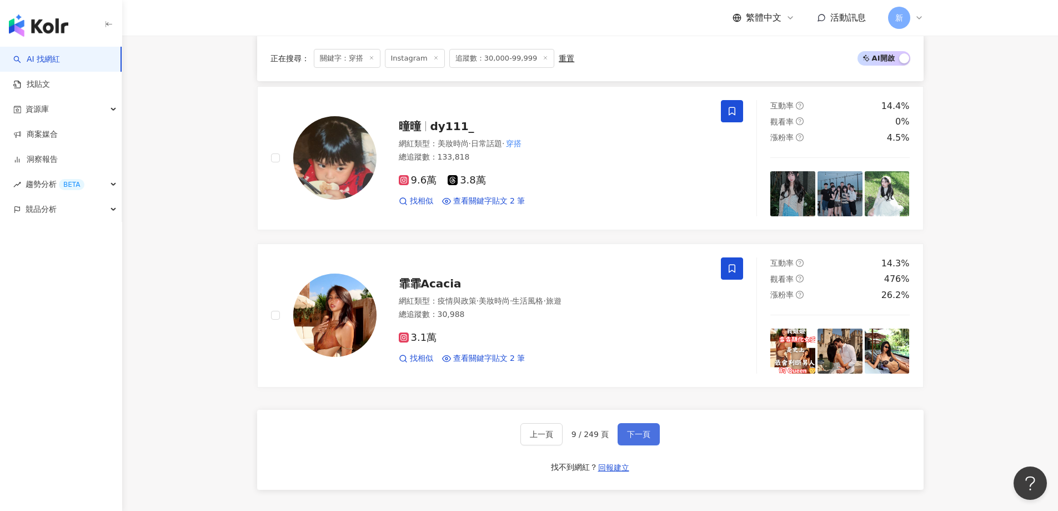
click at [651, 440] on button "下一頁" at bounding box center [639, 434] width 42 height 22
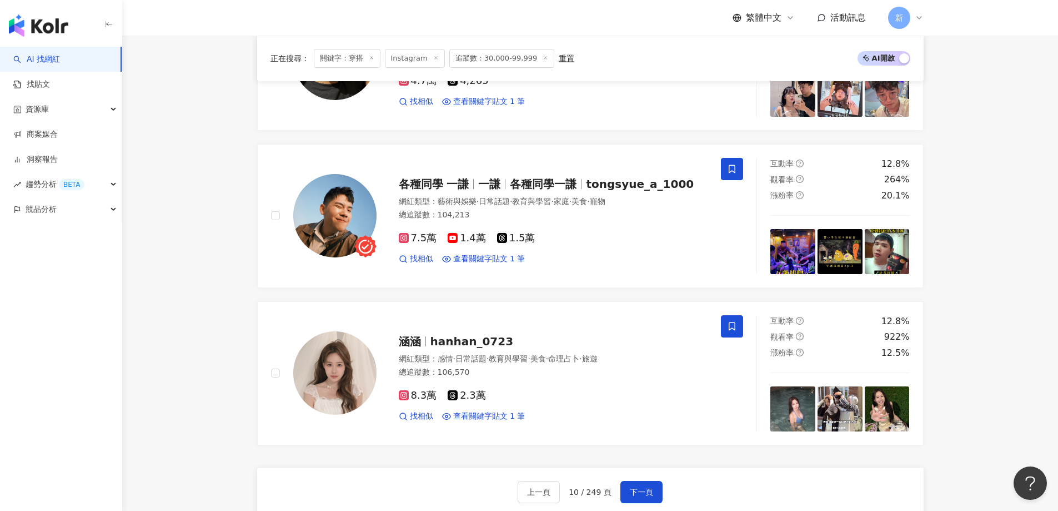
scroll to position [1833, 0]
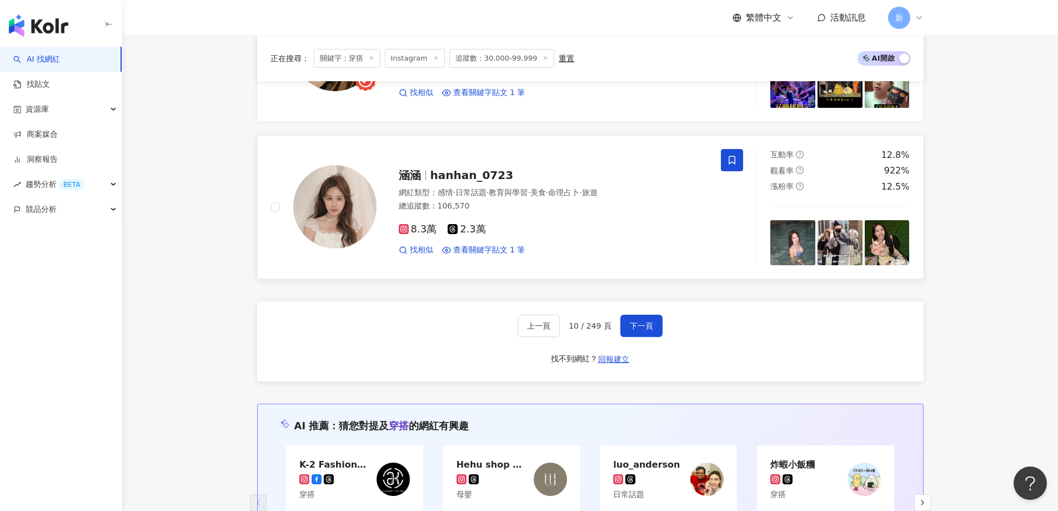
click at [622, 256] on div "涵涵 hanhan_0723 網紅類型 ： 感情 · 日常話題 · 教育與學習 · 美食 · 命理占卜 · 旅遊 總追蹤數 ： 106,570 8.3萬 2.…" at bounding box center [496, 207] width 451 height 116
click at [648, 327] on span "下一頁" at bounding box center [641, 325] width 23 height 9
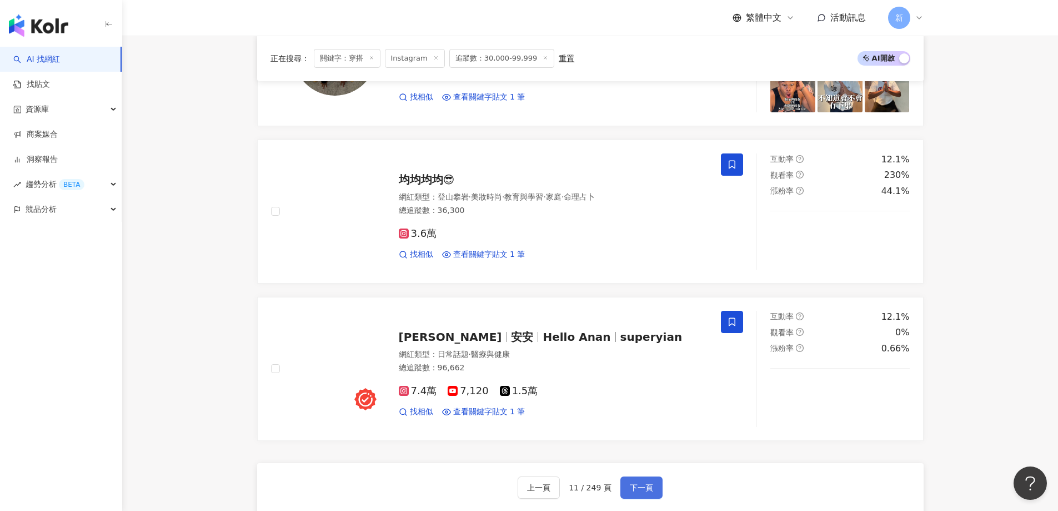
scroll to position [1667, 0]
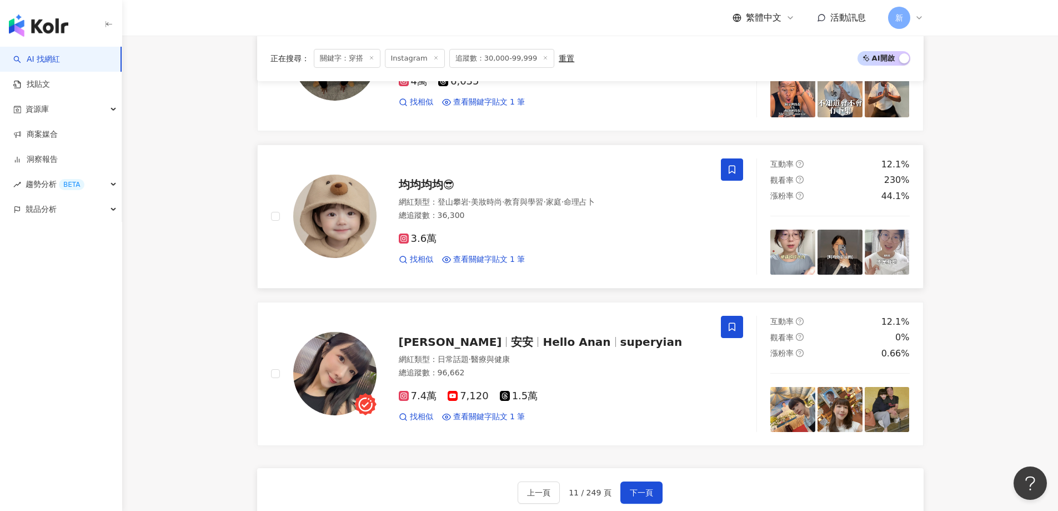
click at [539, 232] on div "3.6萬 找相似 查看關鍵字貼文 1 筆" at bounding box center [553, 244] width 309 height 41
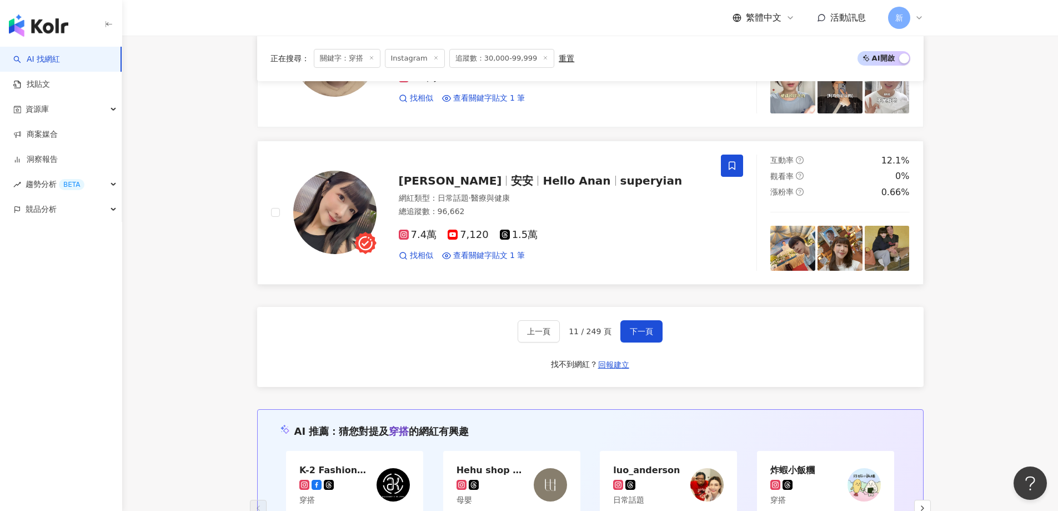
scroll to position [1833, 0]
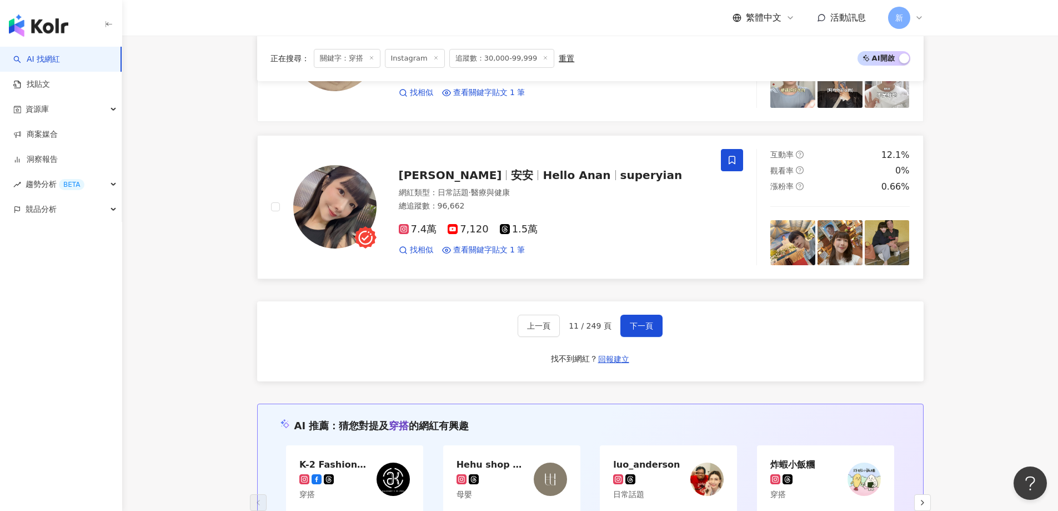
click at [628, 232] on div "7.4萬 7,120 1.5萬" at bounding box center [553, 229] width 309 height 12
click at [648, 326] on span "下一頁" at bounding box center [641, 325] width 23 height 9
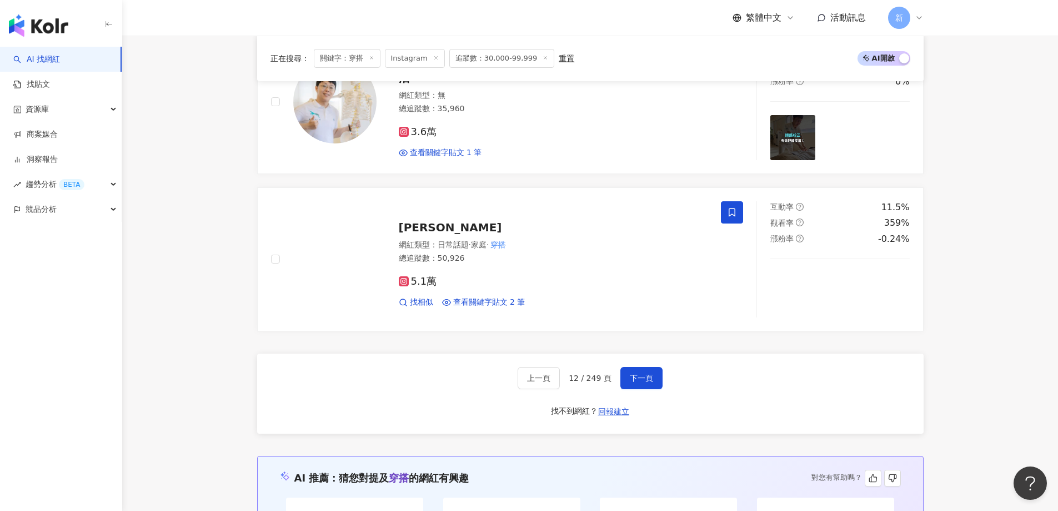
scroll to position [1889, 0]
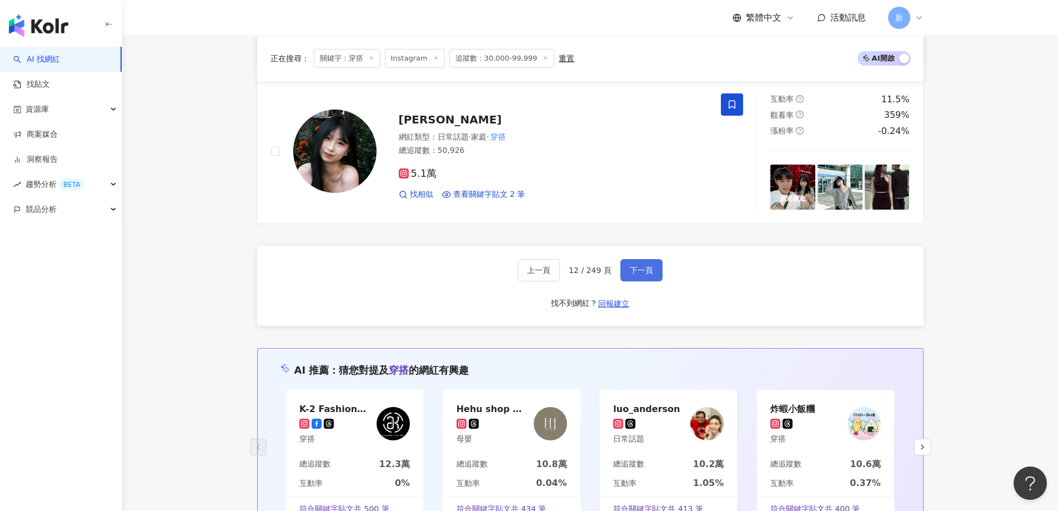
click at [634, 271] on span "下一頁" at bounding box center [641, 270] width 23 height 9
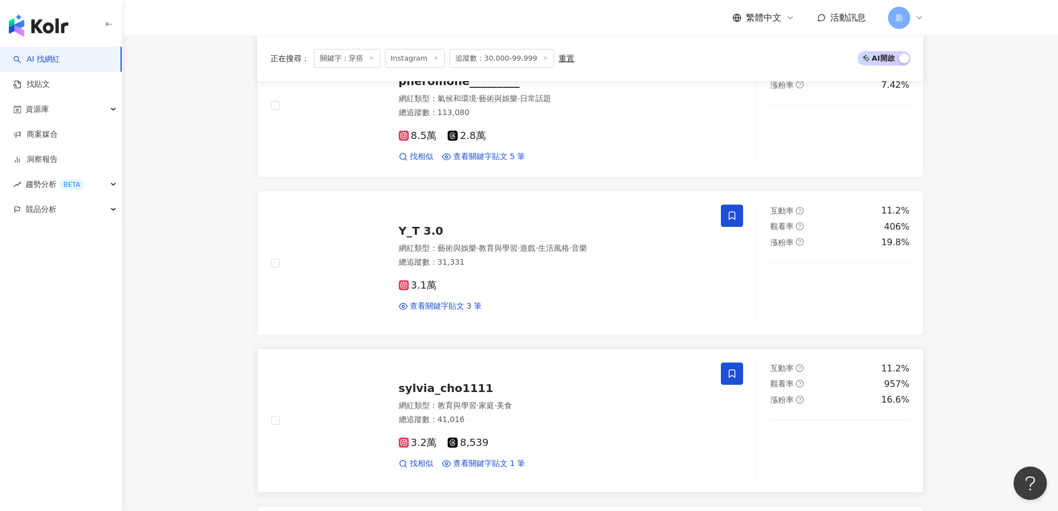
scroll to position [667, 0]
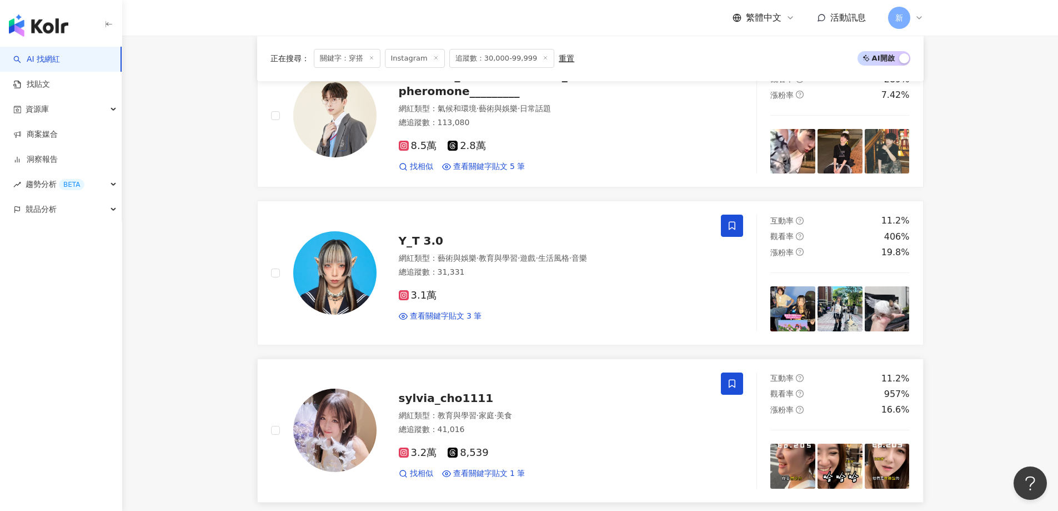
click at [596, 410] on div "網紅類型 ： 教育與學習 · 家庭 · 美食" at bounding box center [553, 415] width 309 height 11
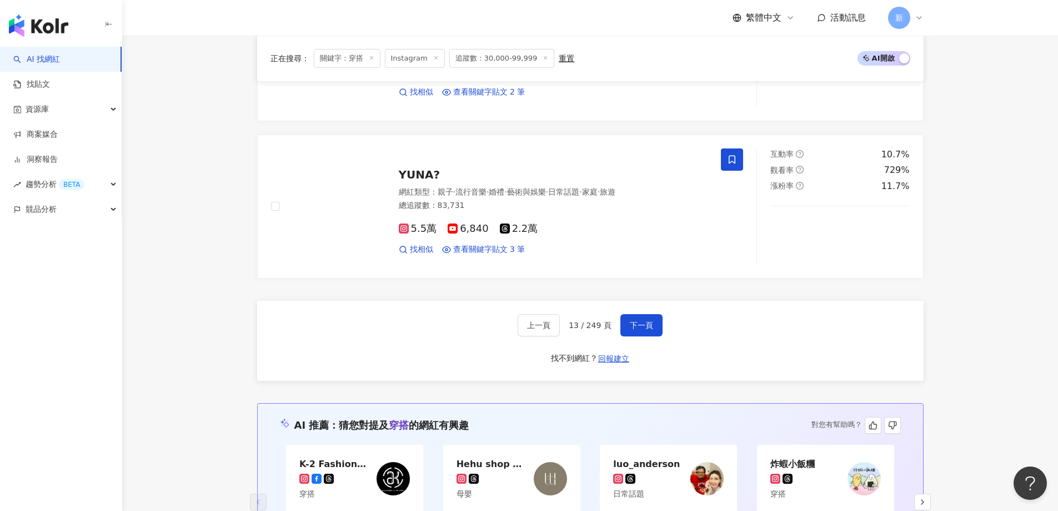
scroll to position [1833, 0]
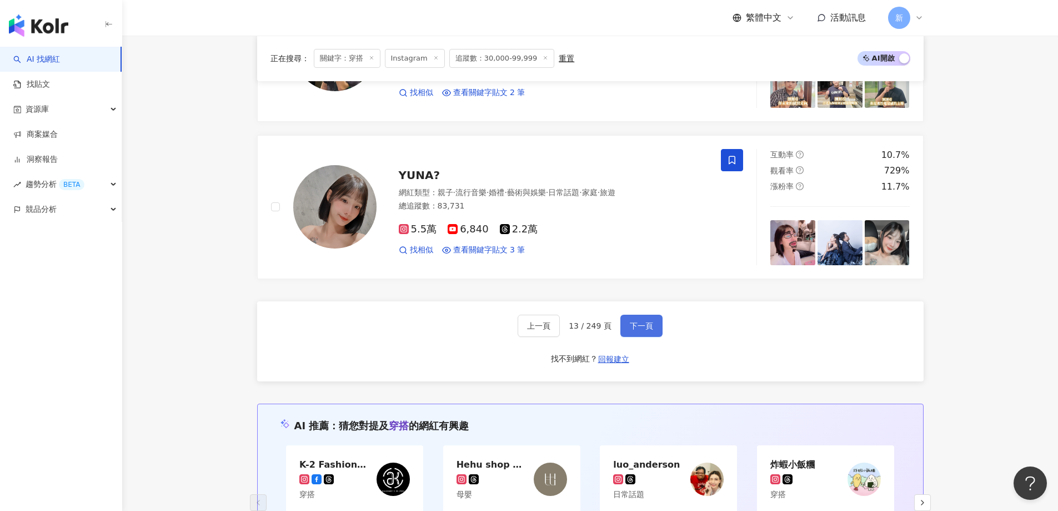
click at [643, 326] on span "下一頁" at bounding box center [641, 325] width 23 height 9
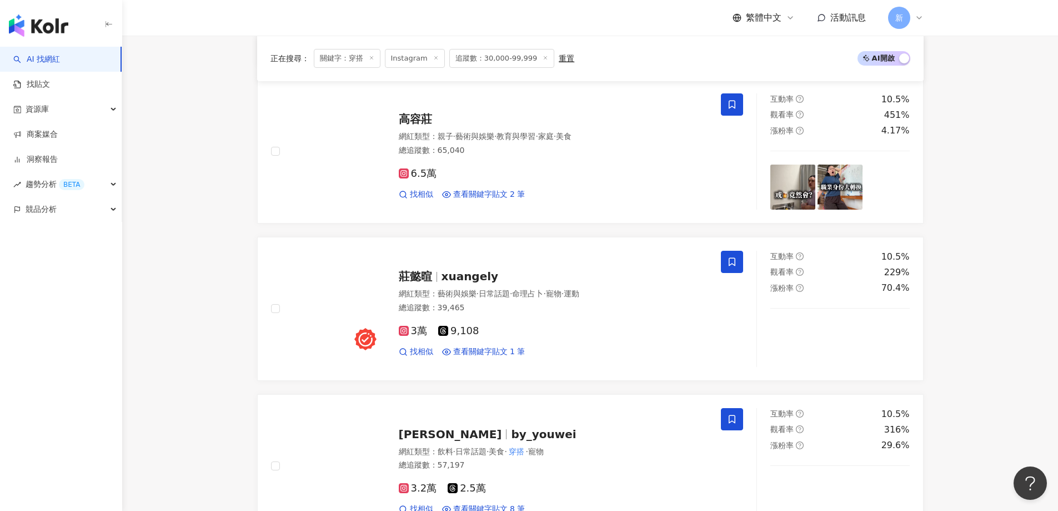
scroll to position [945, 0]
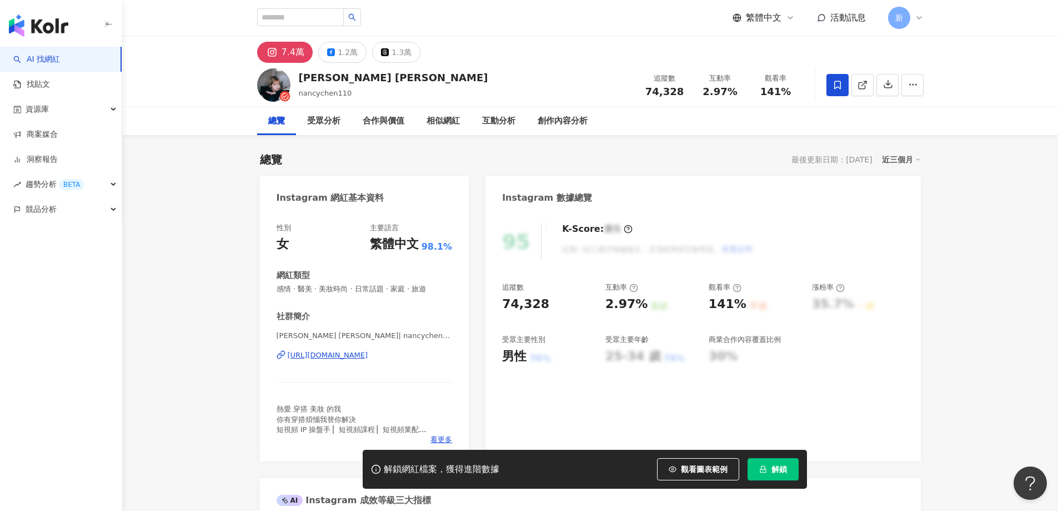
click at [385, 246] on div "繁體中文" at bounding box center [394, 244] width 49 height 17
click at [368, 350] on div "https://www.instagram.com/nancychen110/" at bounding box center [328, 355] width 81 height 10
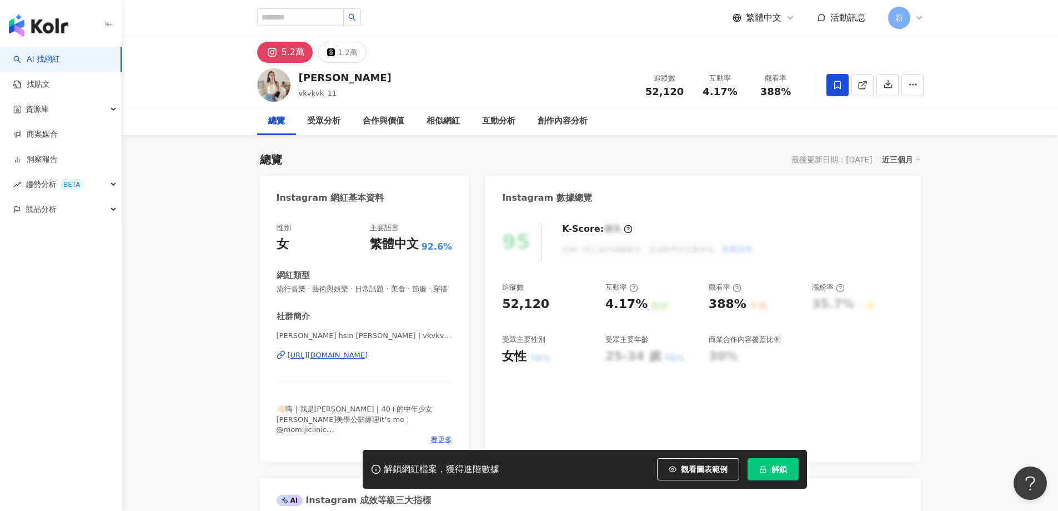
click at [368, 350] on div "https://www.instagram.com/vkvkvk_11/" at bounding box center [328, 355] width 81 height 10
click at [343, 360] on div "[URL][DOMAIN_NAME]" at bounding box center [328, 355] width 81 height 10
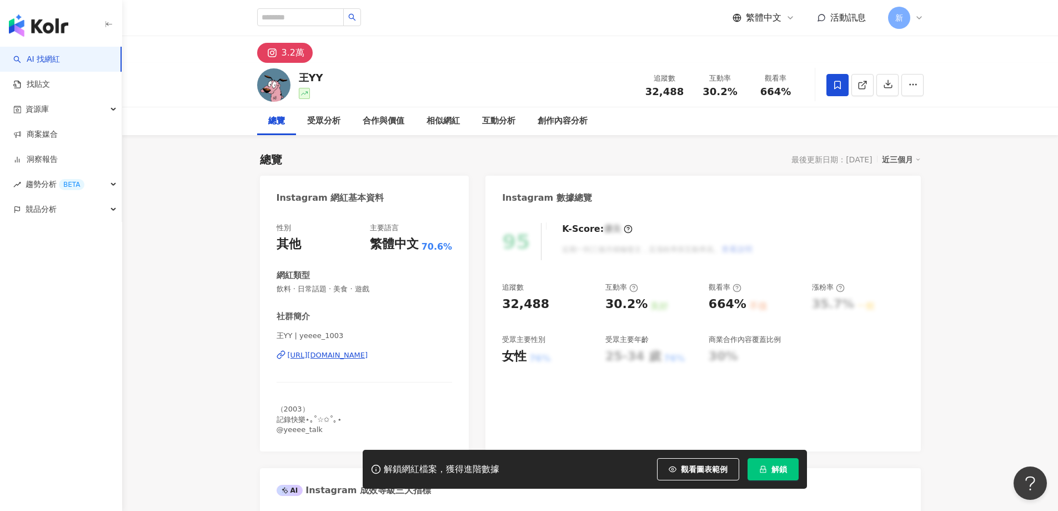
click at [346, 240] on div "性別 其他 主要語言 繁體中文 70.6%" at bounding box center [365, 238] width 176 height 30
click at [332, 241] on div "性別 其他 主要語言 繁體中文 70.6%" at bounding box center [365, 238] width 176 height 30
click at [326, 350] on div "https://www.instagram.com/yeeee_1003/" at bounding box center [328, 355] width 81 height 10
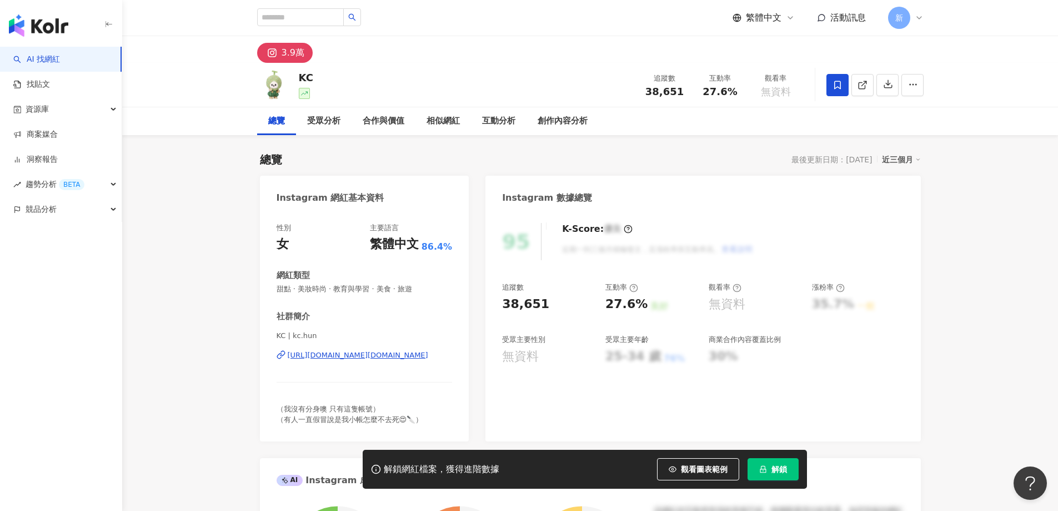
click at [364, 357] on div "https://www.instagram.com/kc.hun/" at bounding box center [358, 355] width 141 height 10
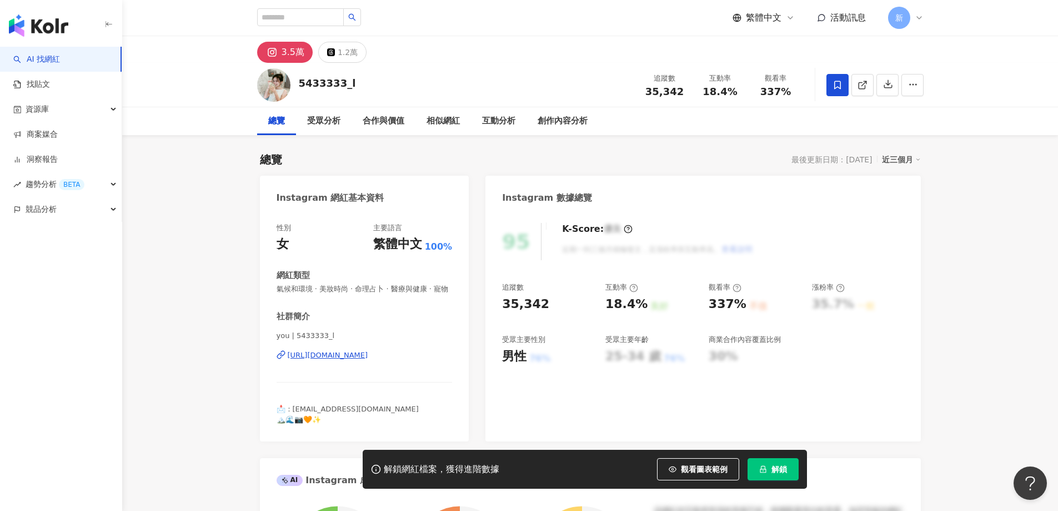
click at [332, 360] on div "[URL][DOMAIN_NAME]" at bounding box center [328, 355] width 81 height 10
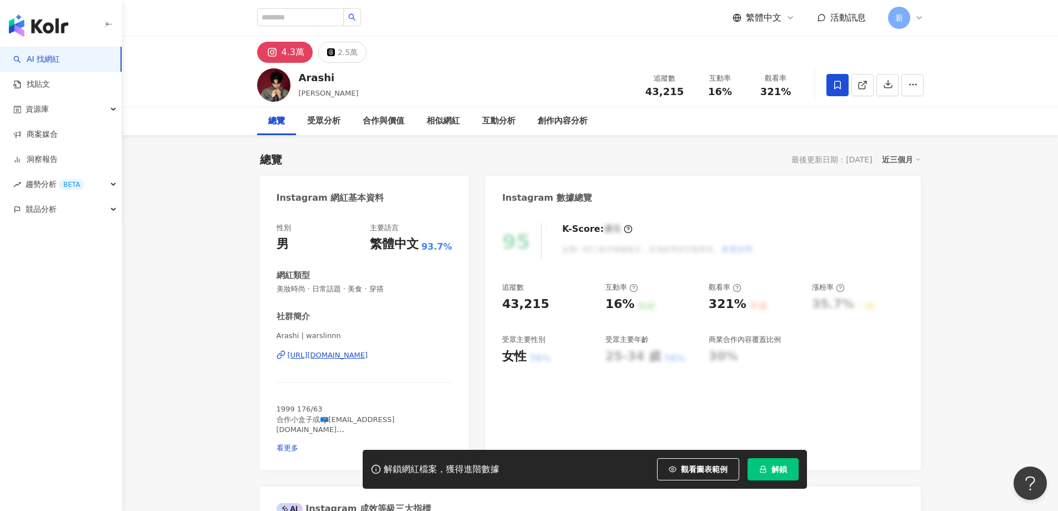
click at [368, 353] on div "[URL][DOMAIN_NAME]" at bounding box center [328, 355] width 81 height 10
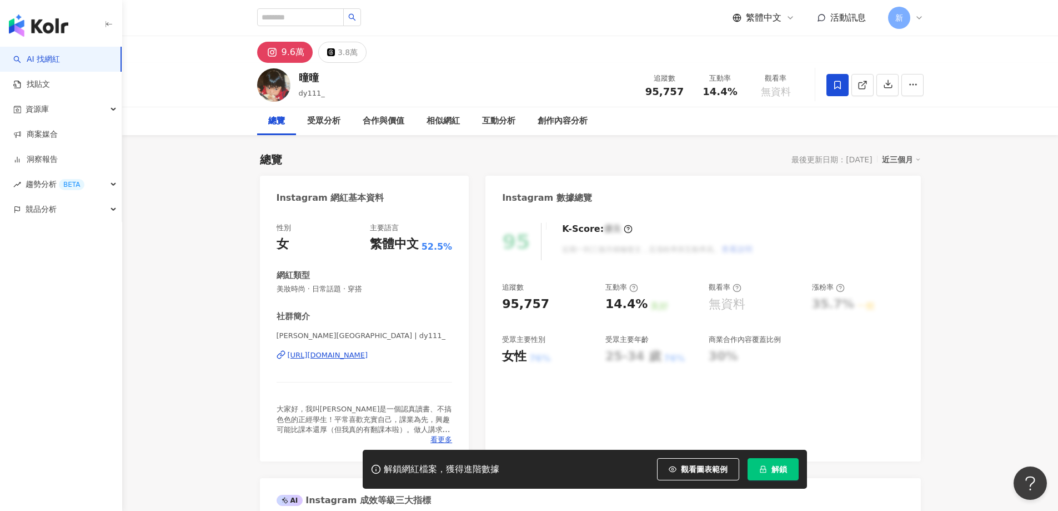
click at [368, 357] on div "https://www.instagram.com/dy111_/" at bounding box center [328, 355] width 81 height 10
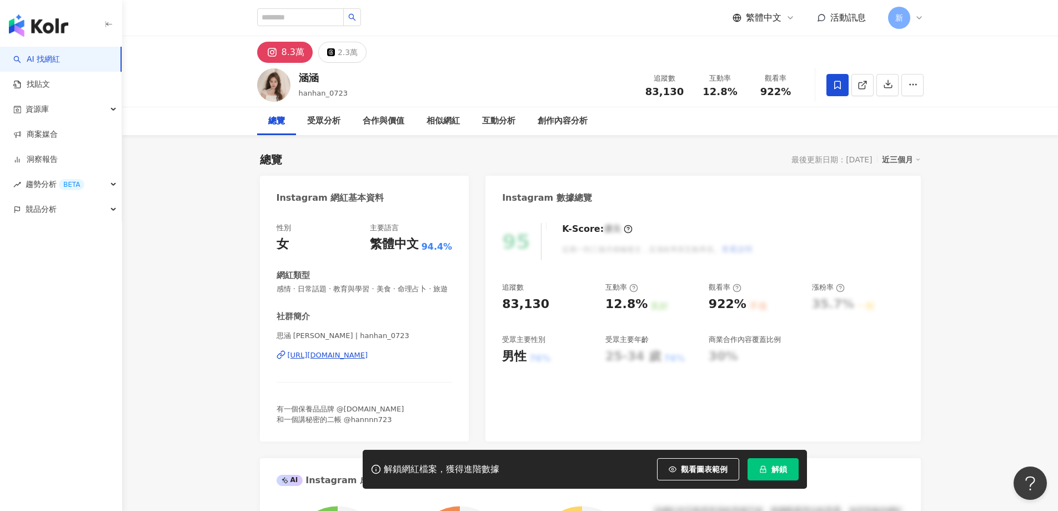
click at [368, 360] on div "https://www.instagram.com/hanhan_0723/" at bounding box center [328, 355] width 81 height 10
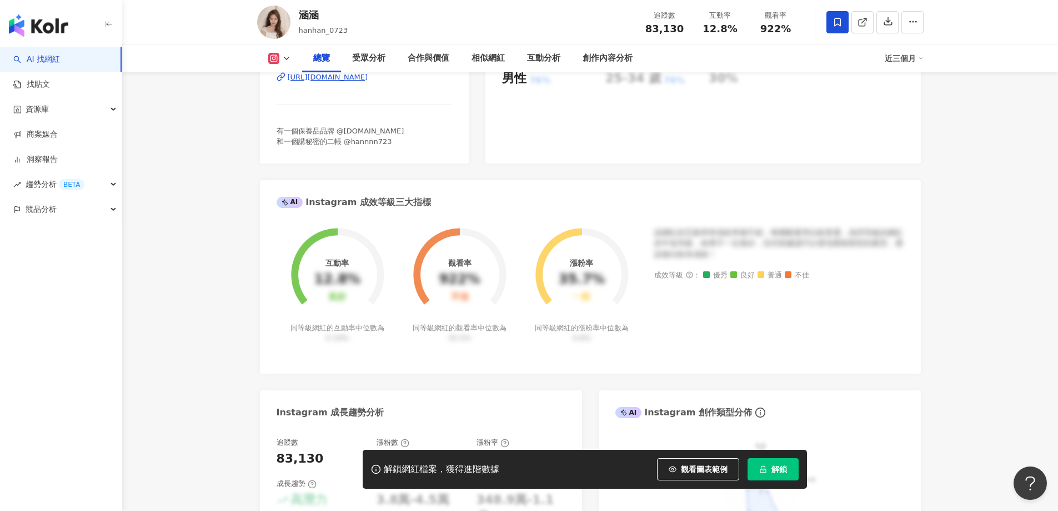
click at [368, 82] on div "https://www.instagram.com/hanhan_0723/" at bounding box center [328, 77] width 81 height 10
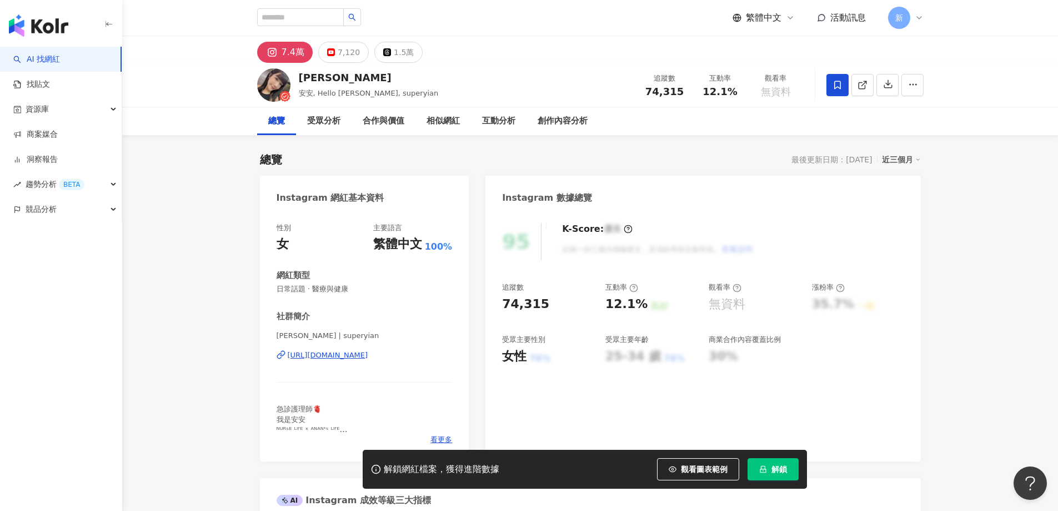
click at [368, 352] on div "[URL][DOMAIN_NAME]" at bounding box center [328, 355] width 81 height 10
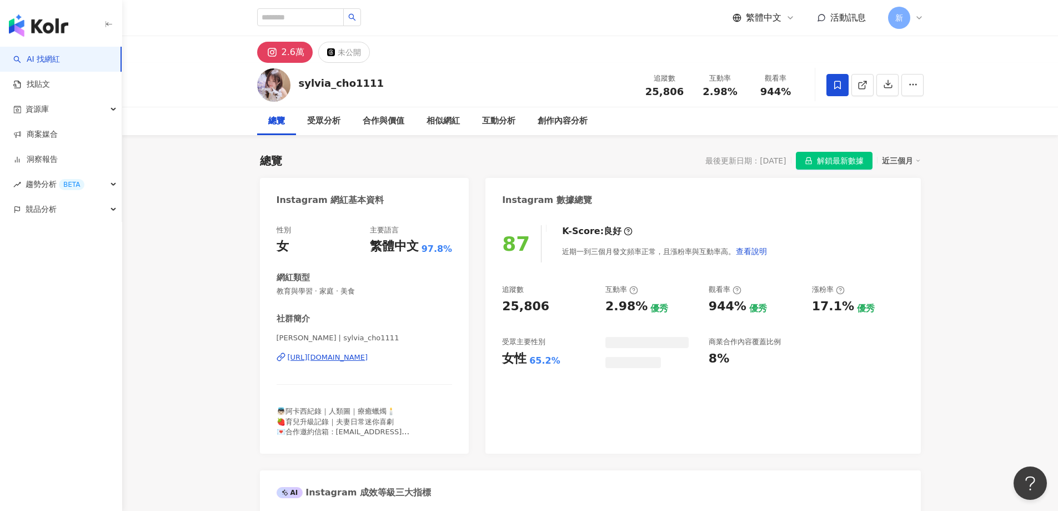
click at [348, 357] on div "[URL][DOMAIN_NAME]" at bounding box center [328, 357] width 81 height 10
